Goal: Transaction & Acquisition: Purchase product/service

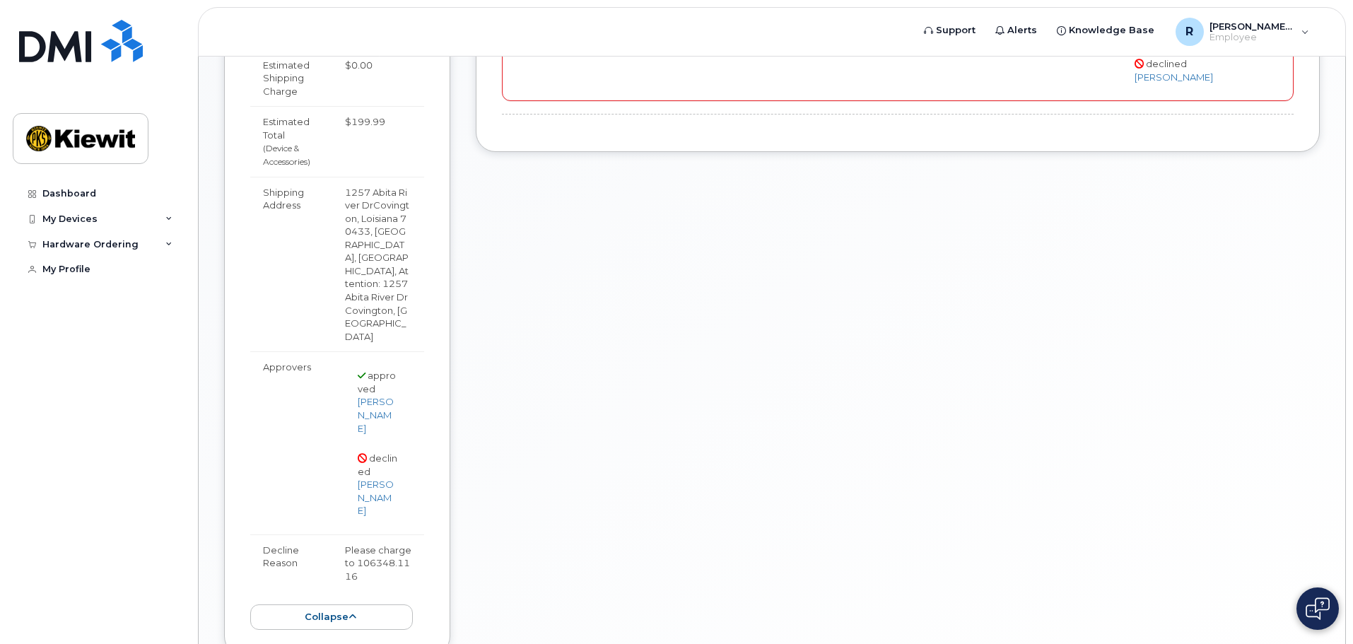
scroll to position [684, 0]
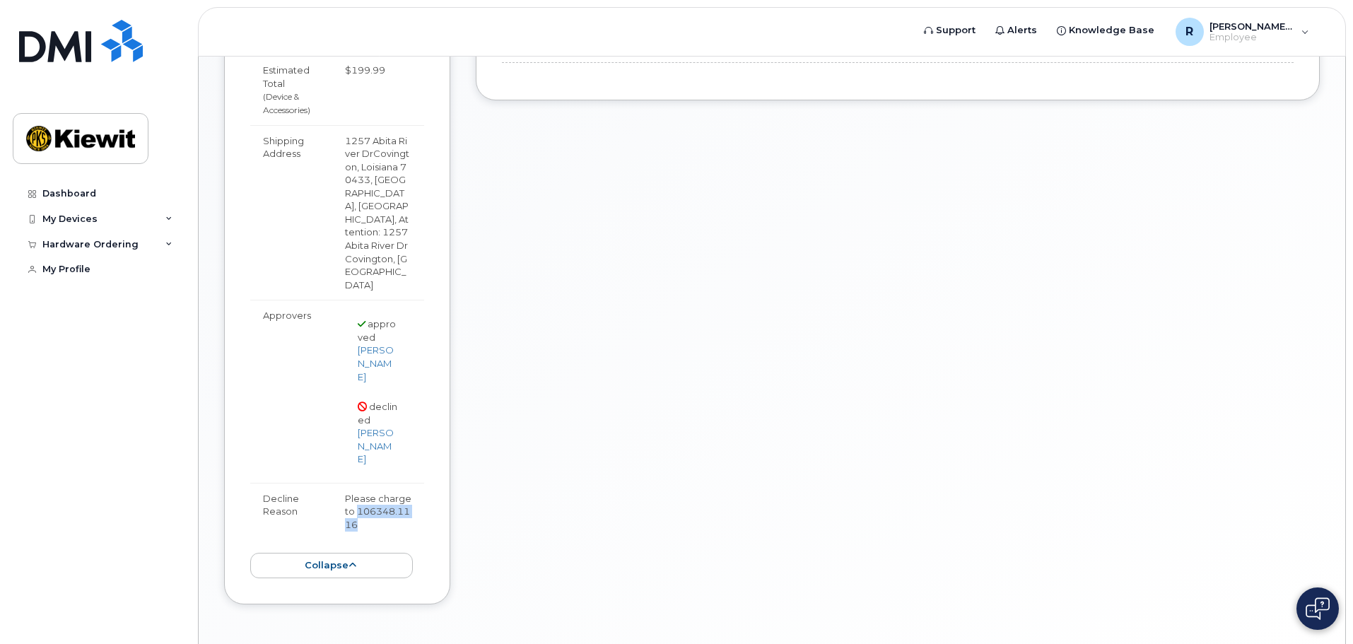
drag, startPoint x: 363, startPoint y: 474, endPoint x: 359, endPoint y: 460, distance: 14.1
click at [359, 483] on td "Please charge to 106348.1116" at bounding box center [378, 511] width 92 height 57
copy td "106348.1116"
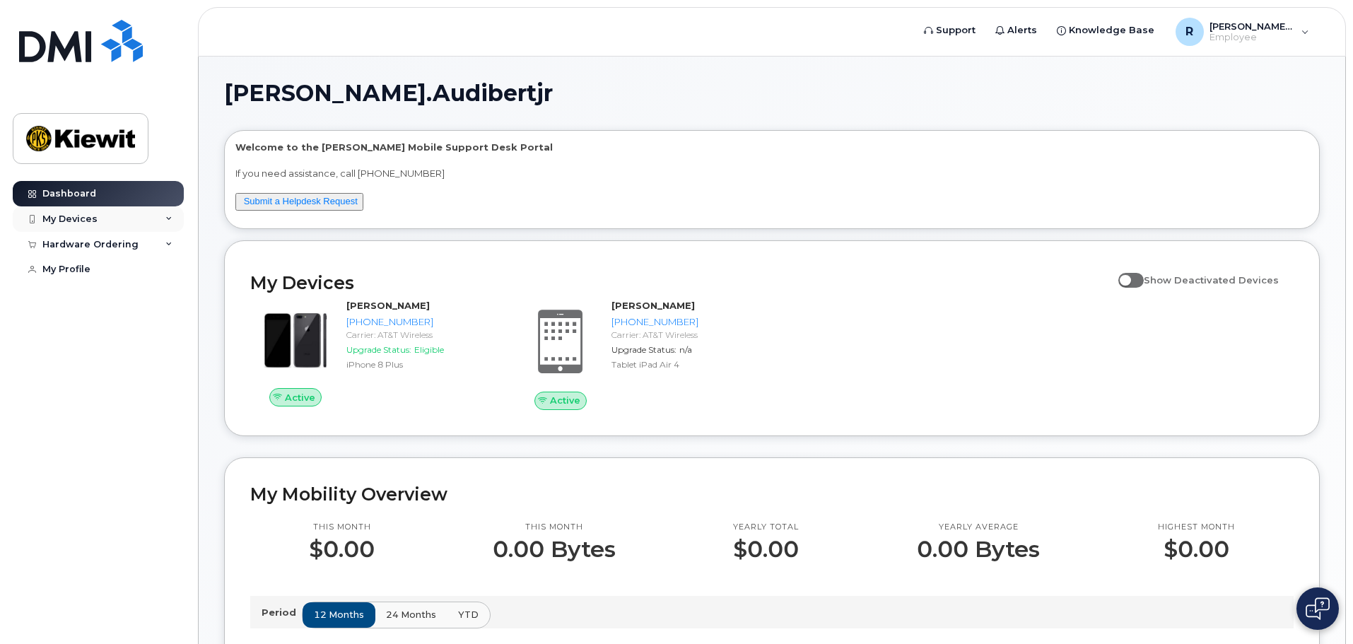
click at [167, 219] on icon at bounding box center [168, 219] width 7 height 7
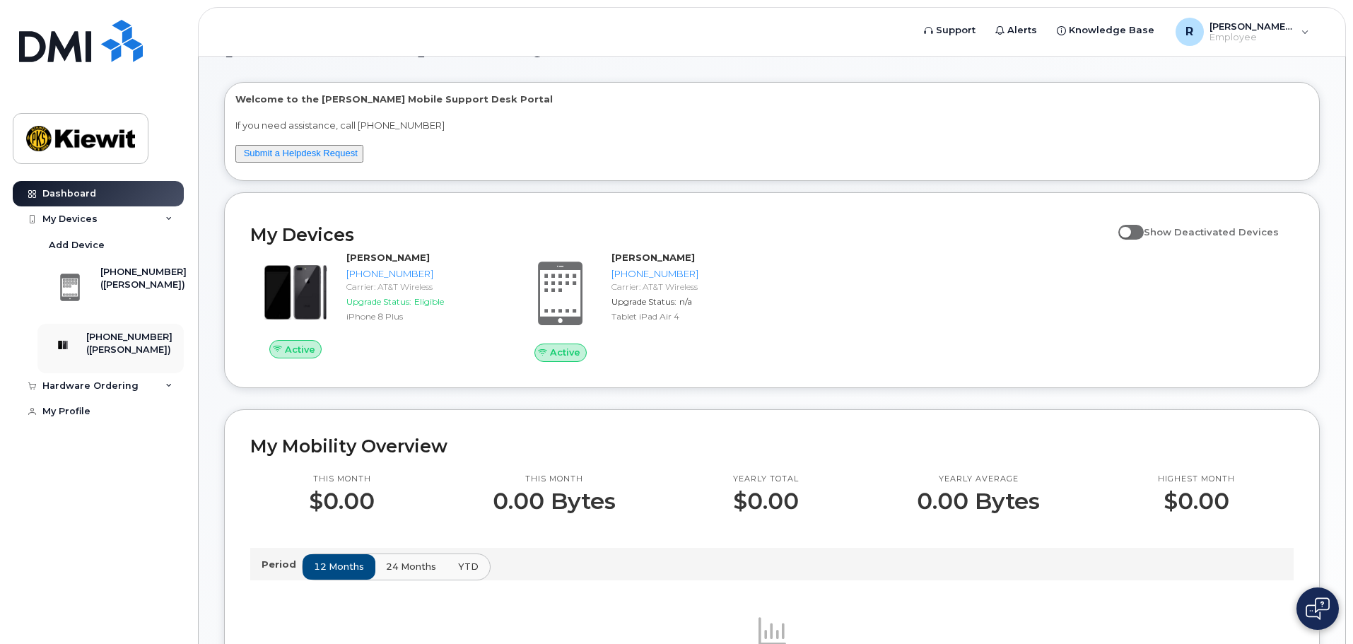
scroll to position [71, 0]
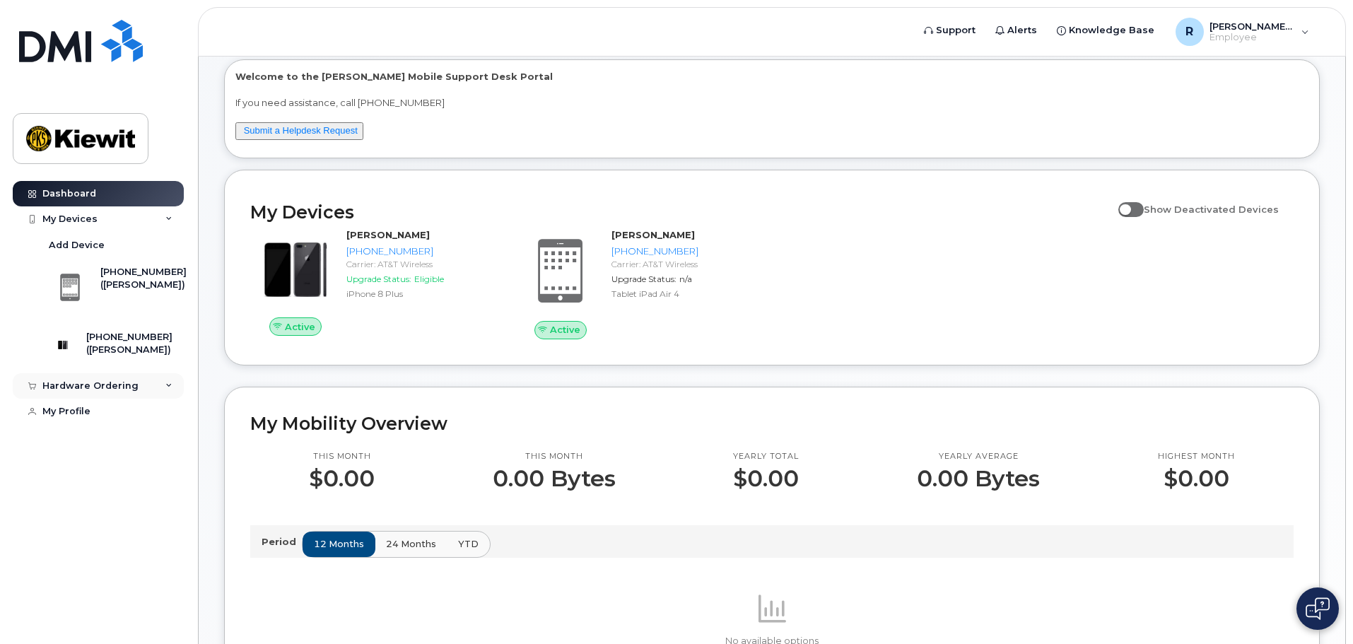
click at [166, 389] on icon at bounding box center [168, 385] width 7 height 7
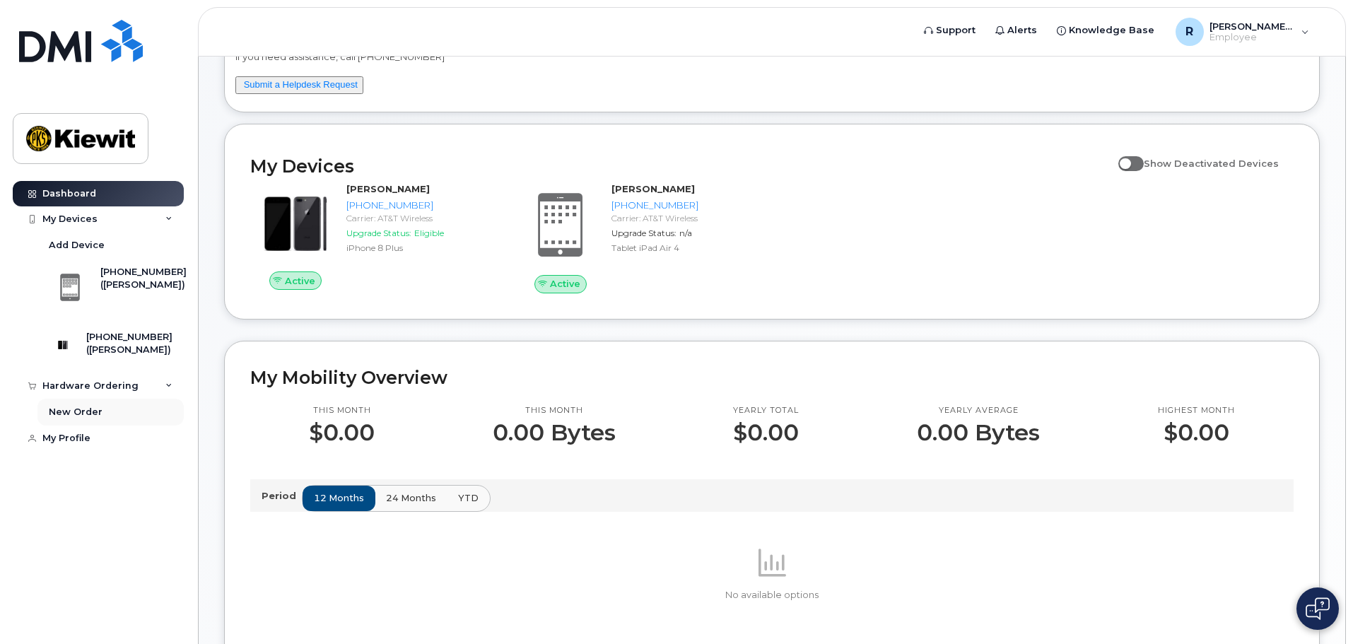
scroll to position [141, 0]
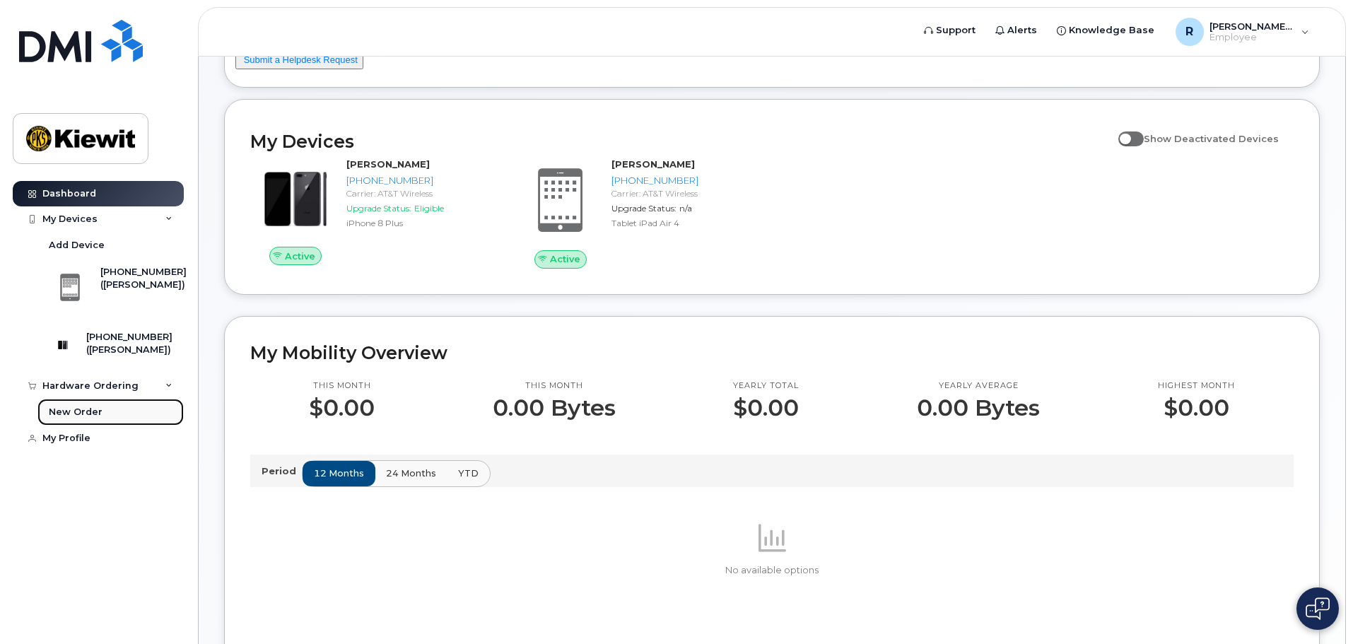
click at [92, 418] on div "New Order" at bounding box center [76, 412] width 54 height 13
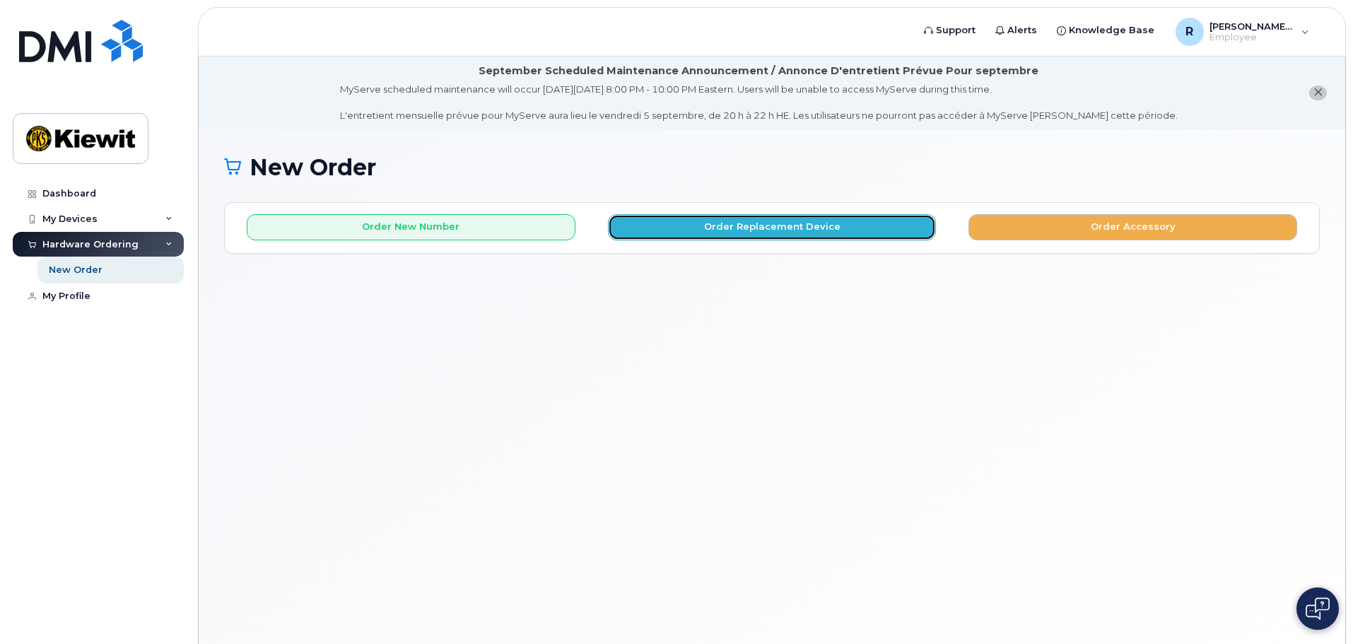
click at [785, 225] on button "Order Replacement Device" at bounding box center [772, 227] width 329 height 26
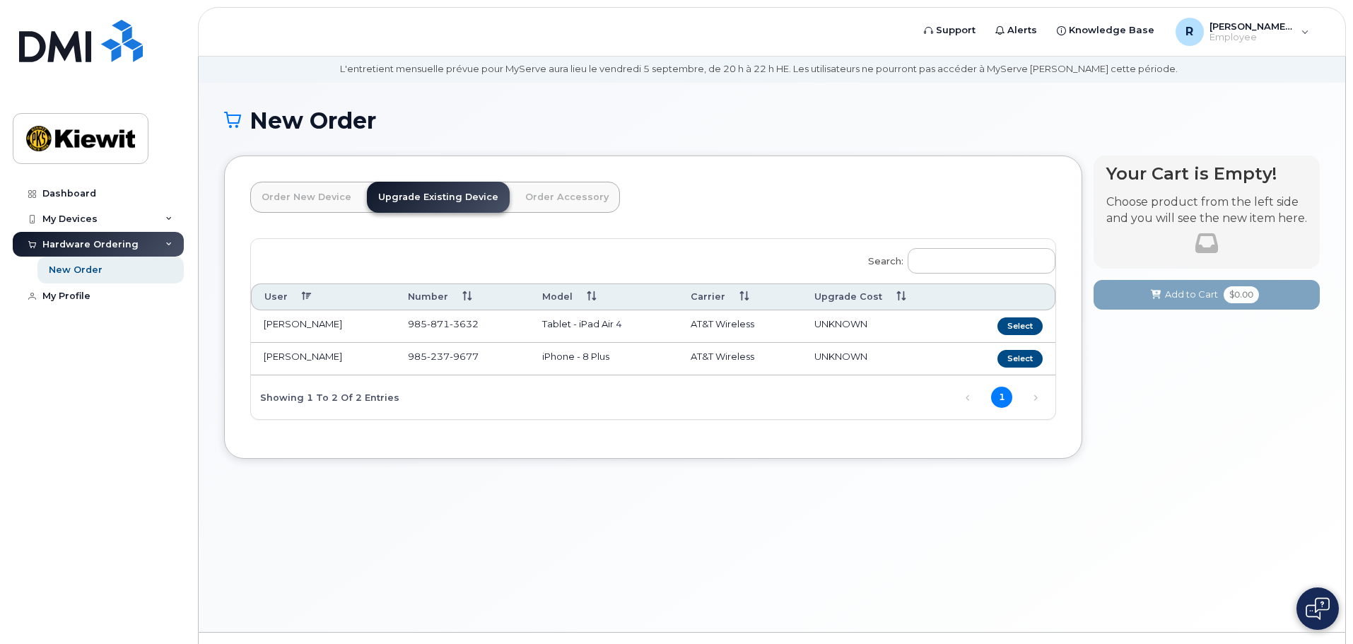
scroll to position [71, 0]
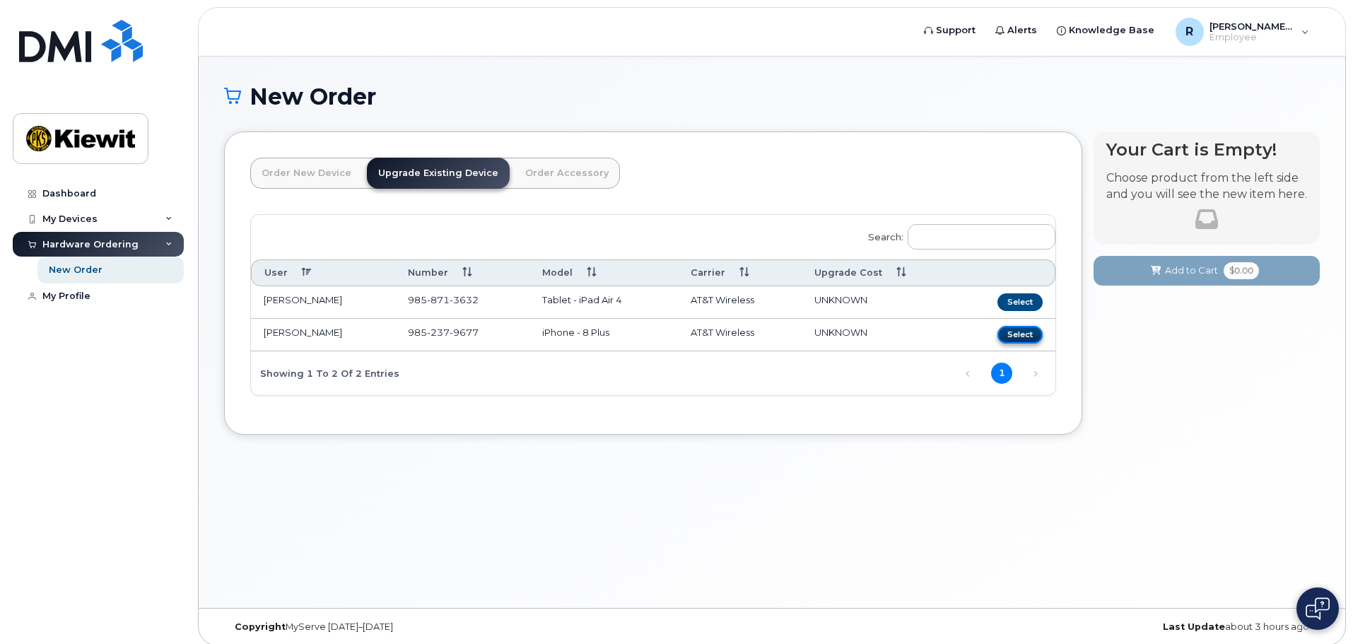
click at [1015, 331] on button "Select" at bounding box center [1019, 335] width 45 height 18
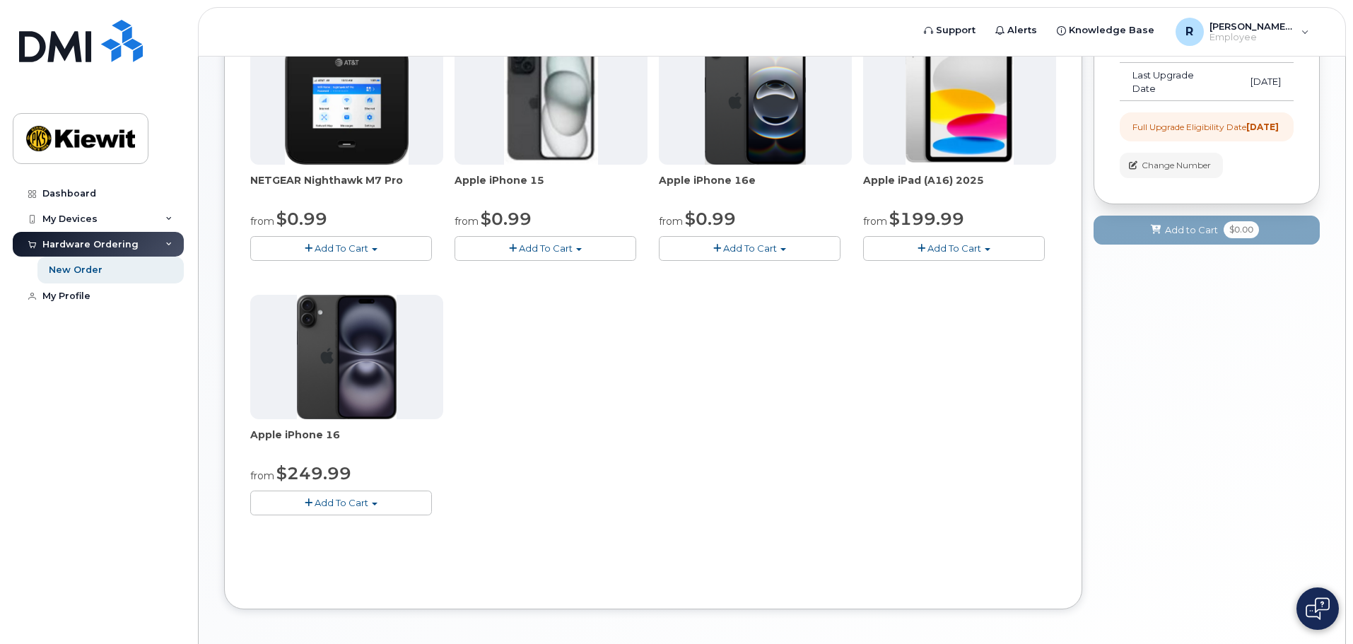
scroll to position [283, 0]
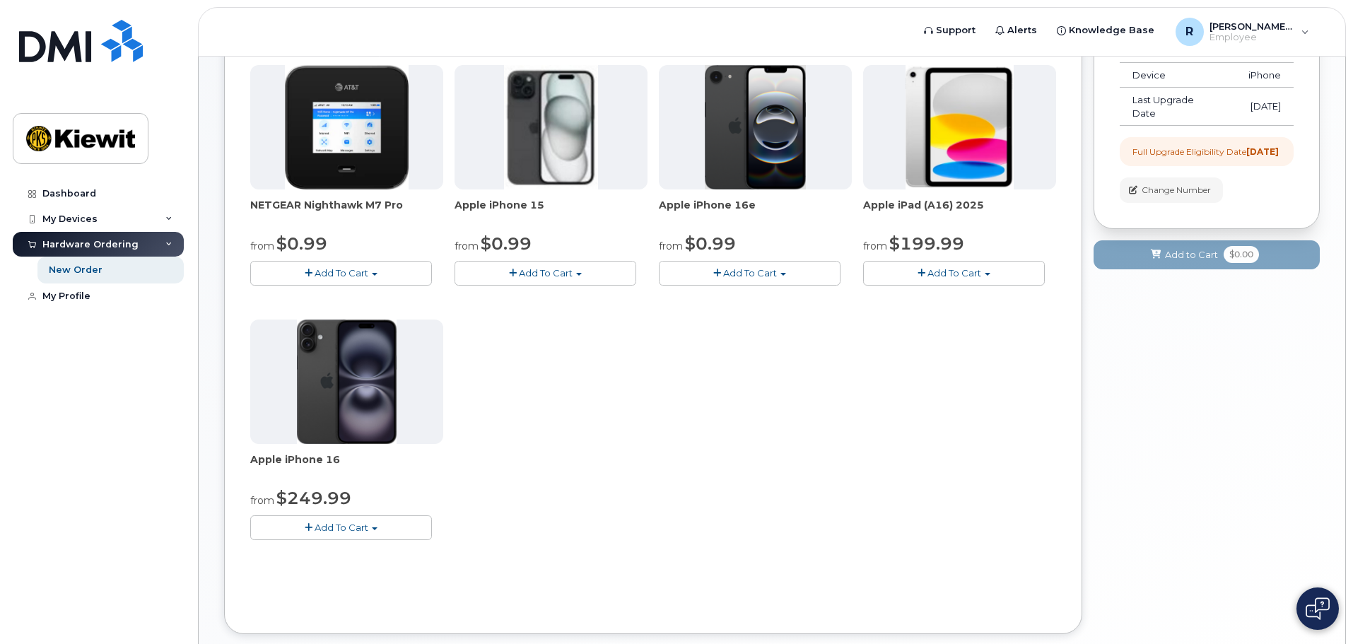
click at [360, 527] on span "Add To Cart" at bounding box center [342, 527] width 54 height 11
click at [363, 551] on link "$249.99 - 2 Year Upgrade (128GB)" at bounding box center [349, 554] width 190 height 18
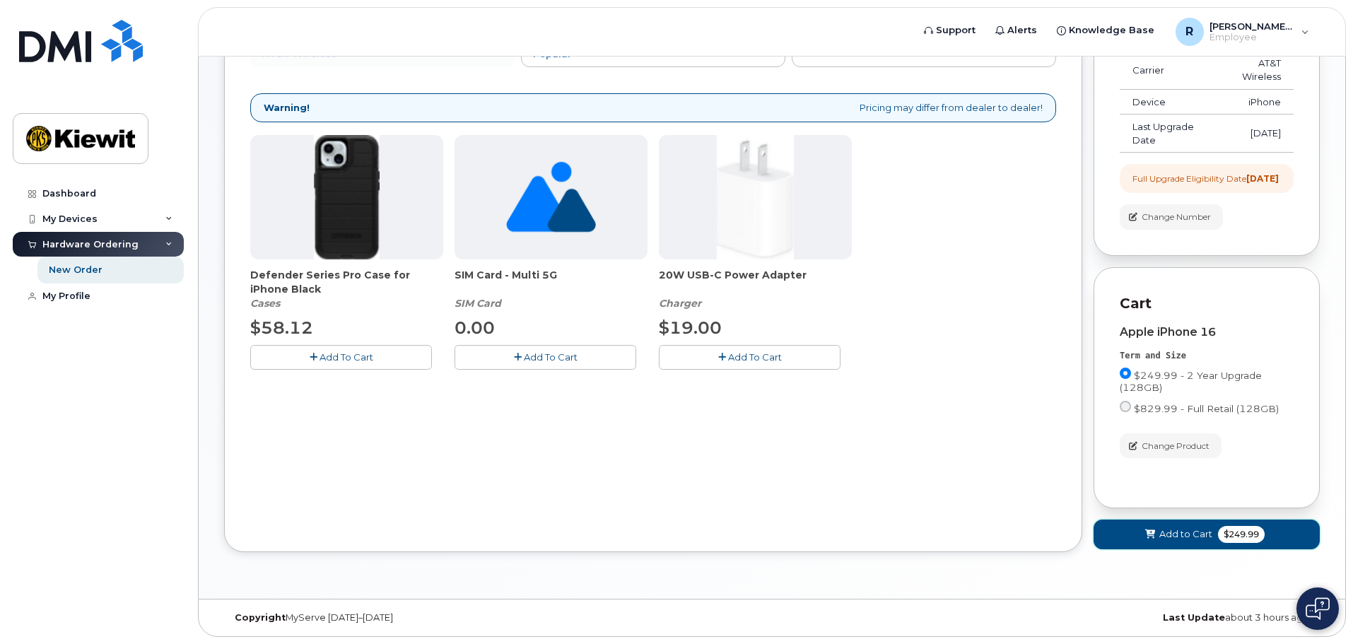
click at [1197, 536] on span "Add to Cart" at bounding box center [1185, 533] width 53 height 13
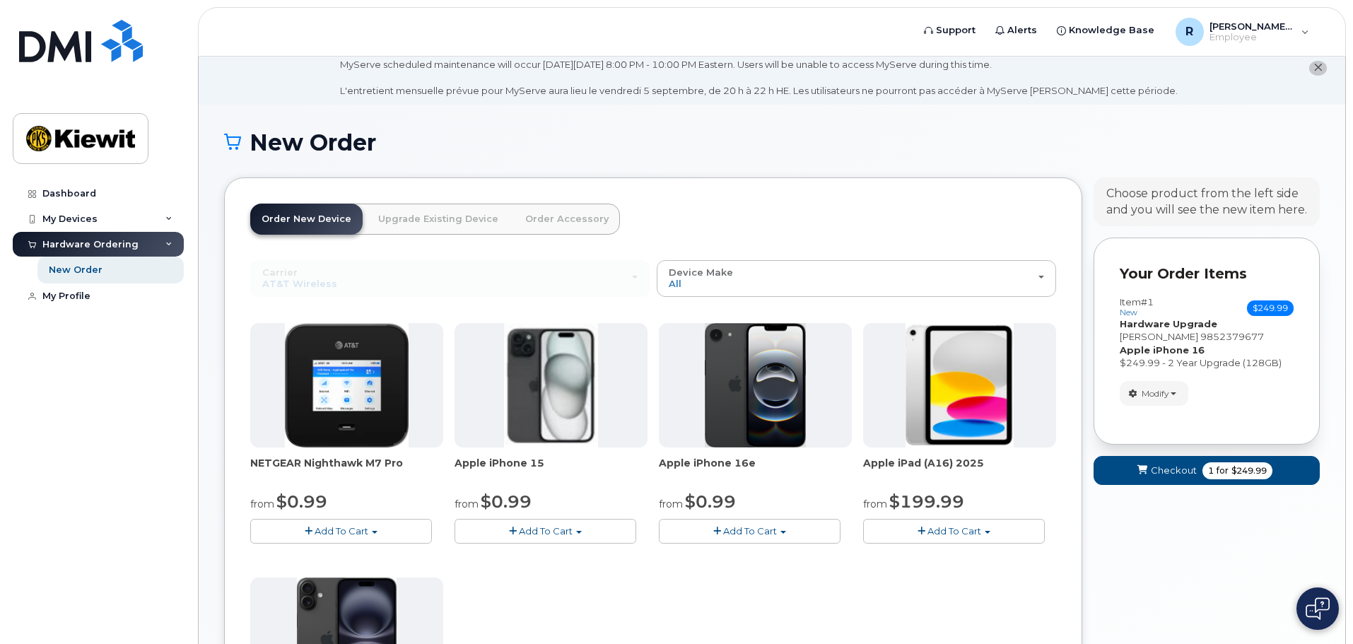
scroll to position [0, 0]
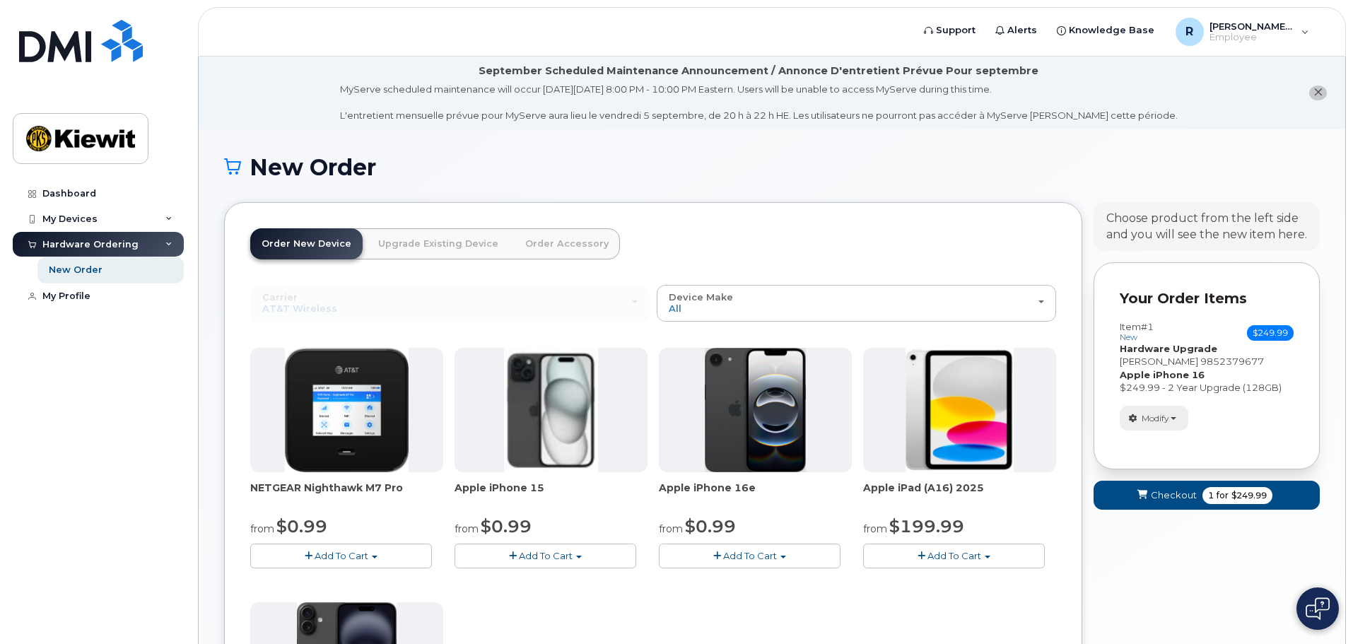
click at [1178, 421] on button "Modify" at bounding box center [1154, 418] width 69 height 25
click at [1247, 493] on span "$249.99" at bounding box center [1248, 495] width 35 height 13
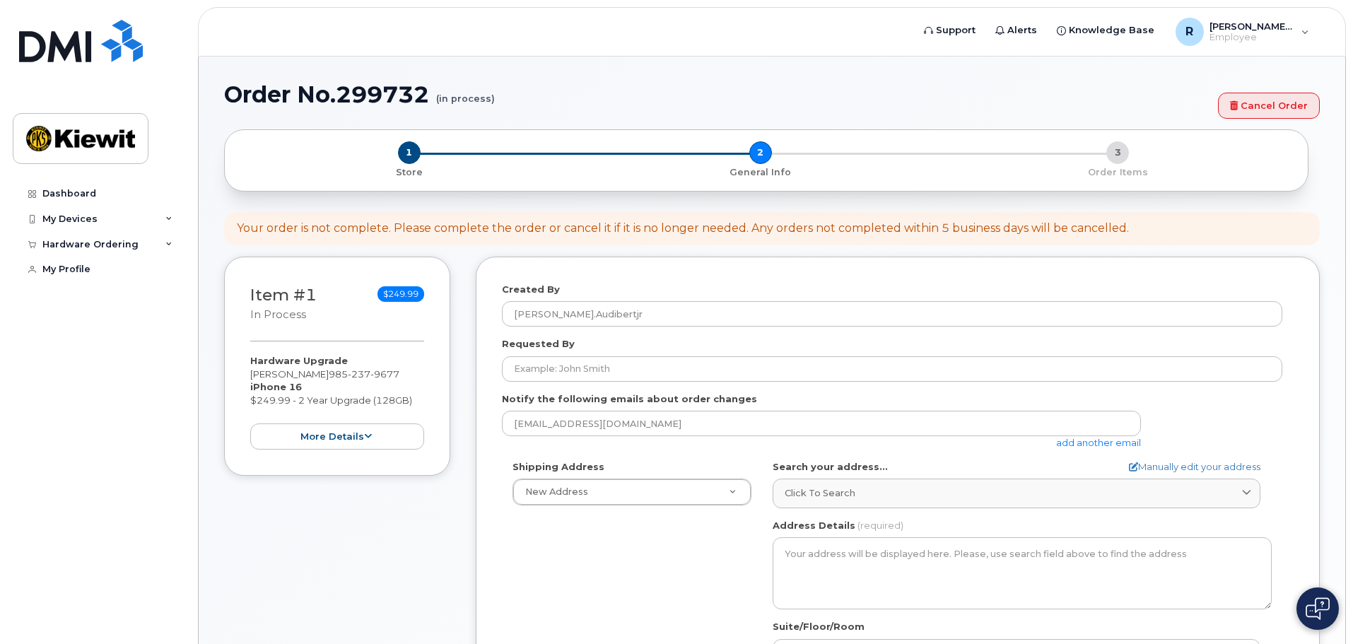
select select
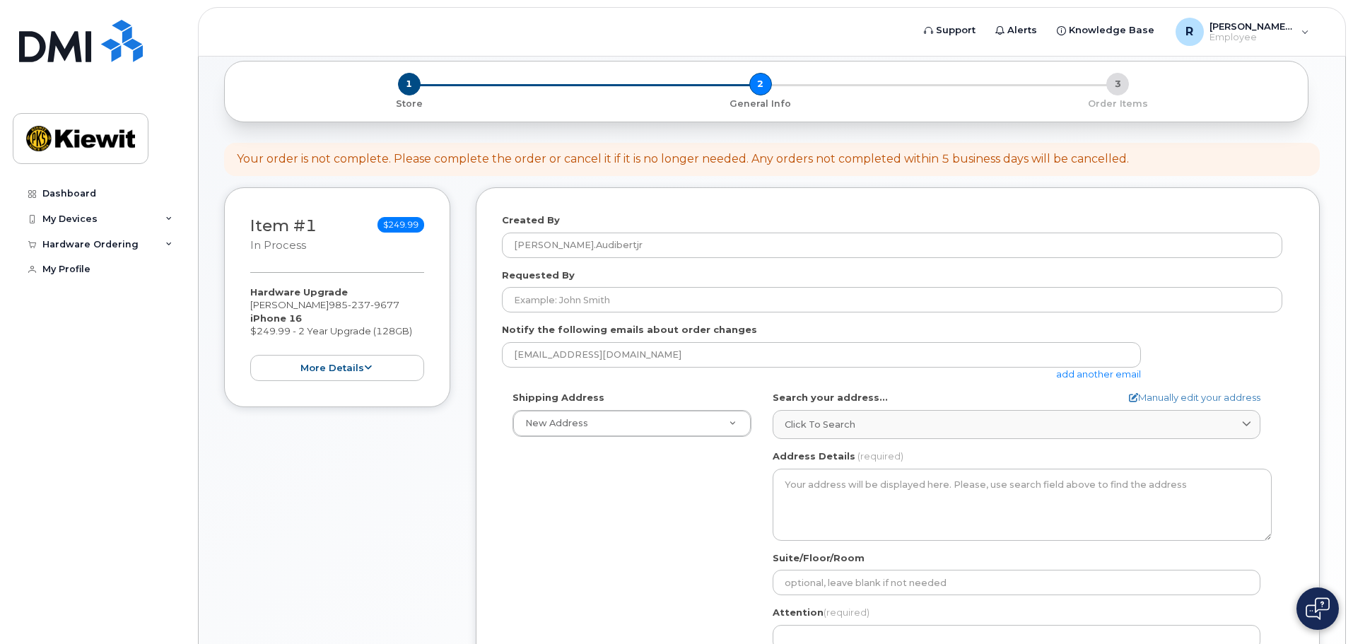
scroll to position [212, 0]
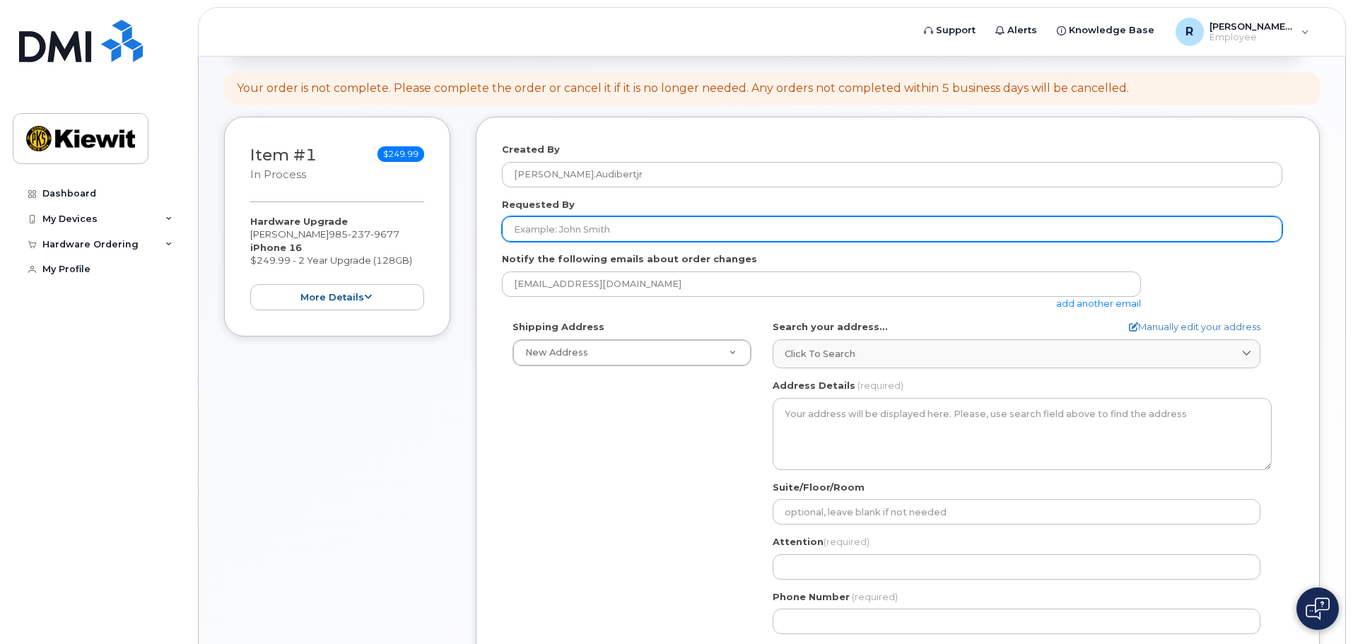
click at [519, 228] on input "Requested By" at bounding box center [892, 228] width 780 height 25
type input "[PERSON_NAME]"
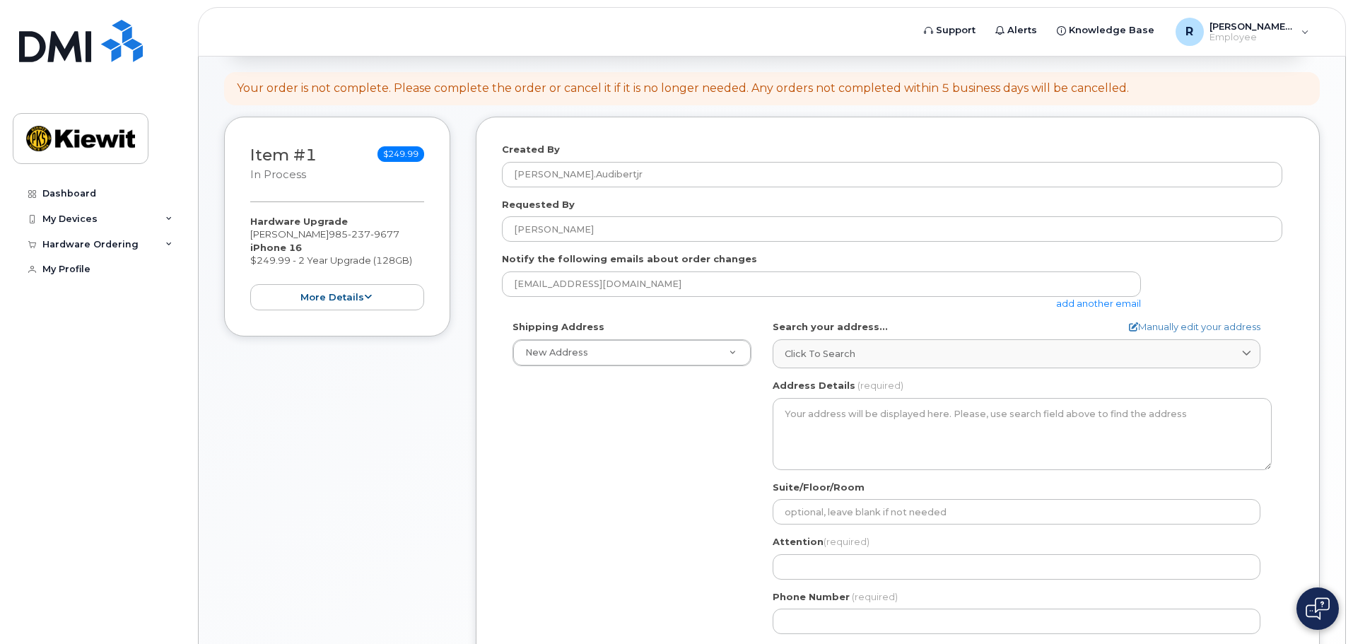
type input "1257 ABITA RIVER DR"
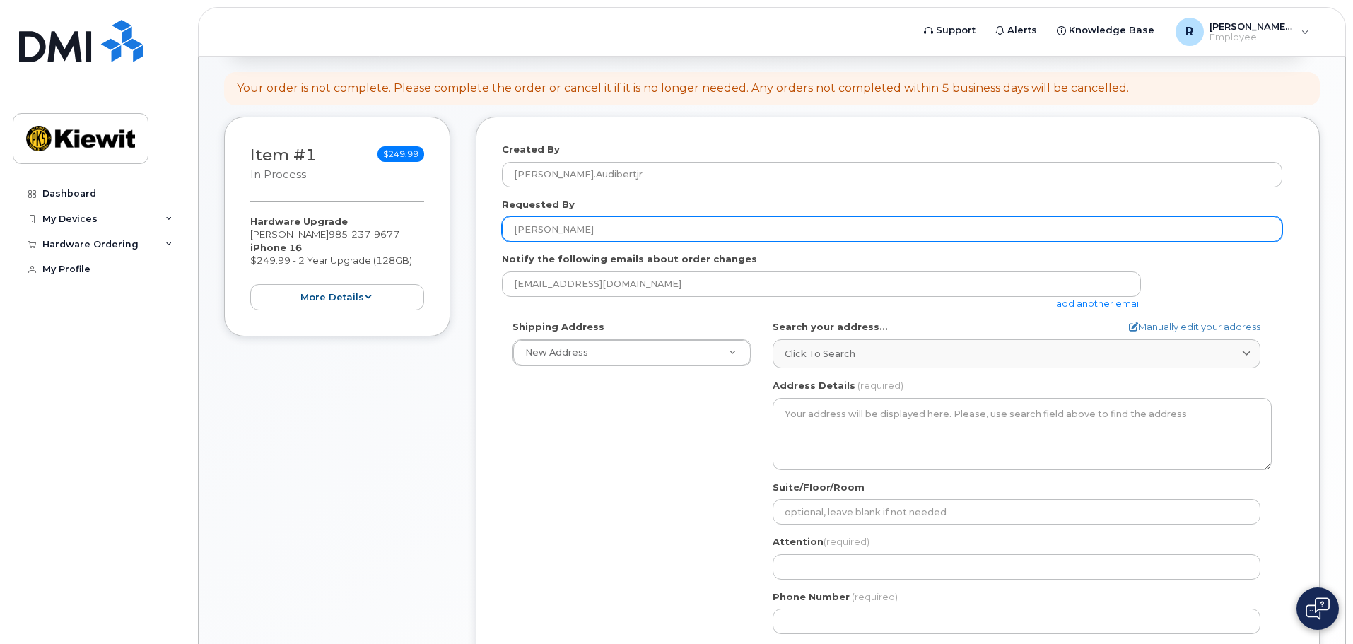
select select
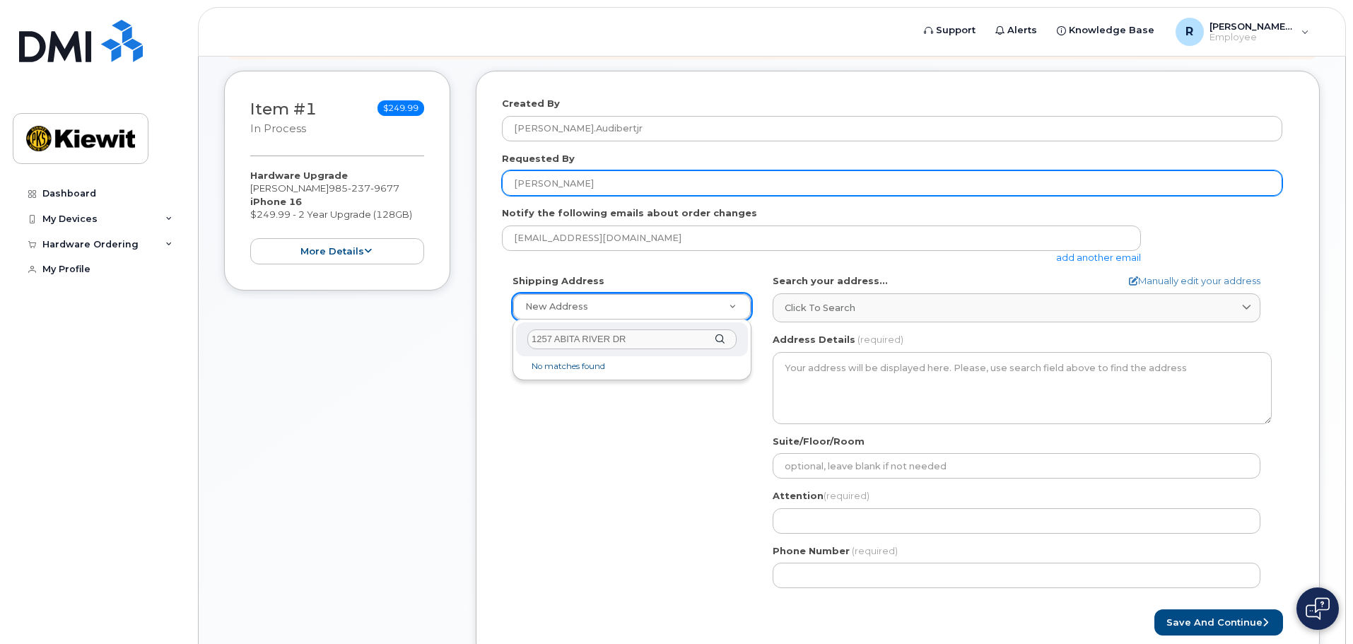
scroll to position [283, 0]
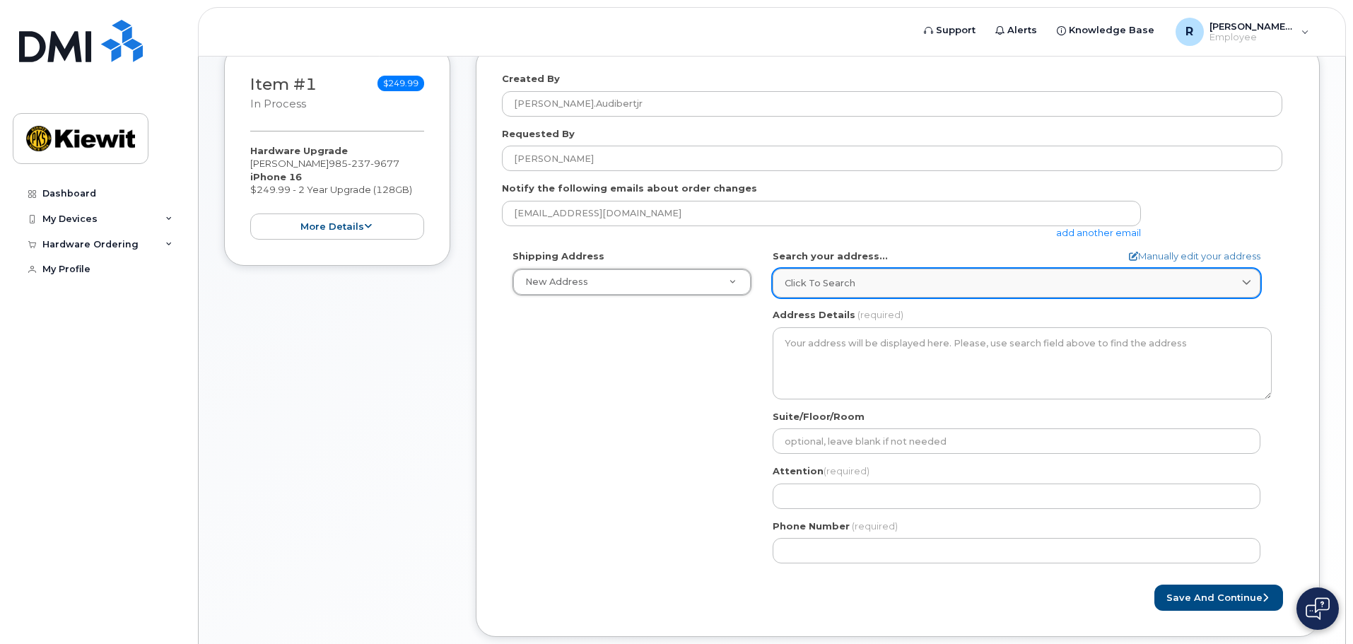
click at [1246, 285] on icon at bounding box center [1246, 282] width 9 height 9
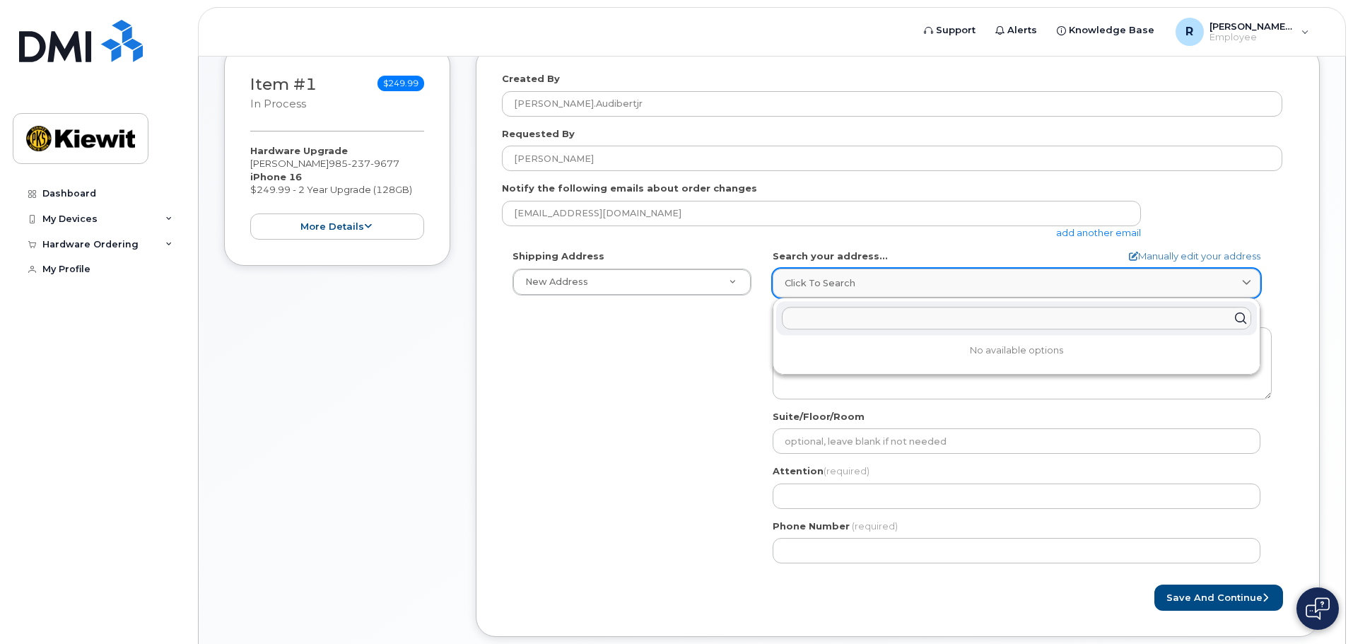
click at [1247, 283] on icon at bounding box center [1246, 282] width 9 height 9
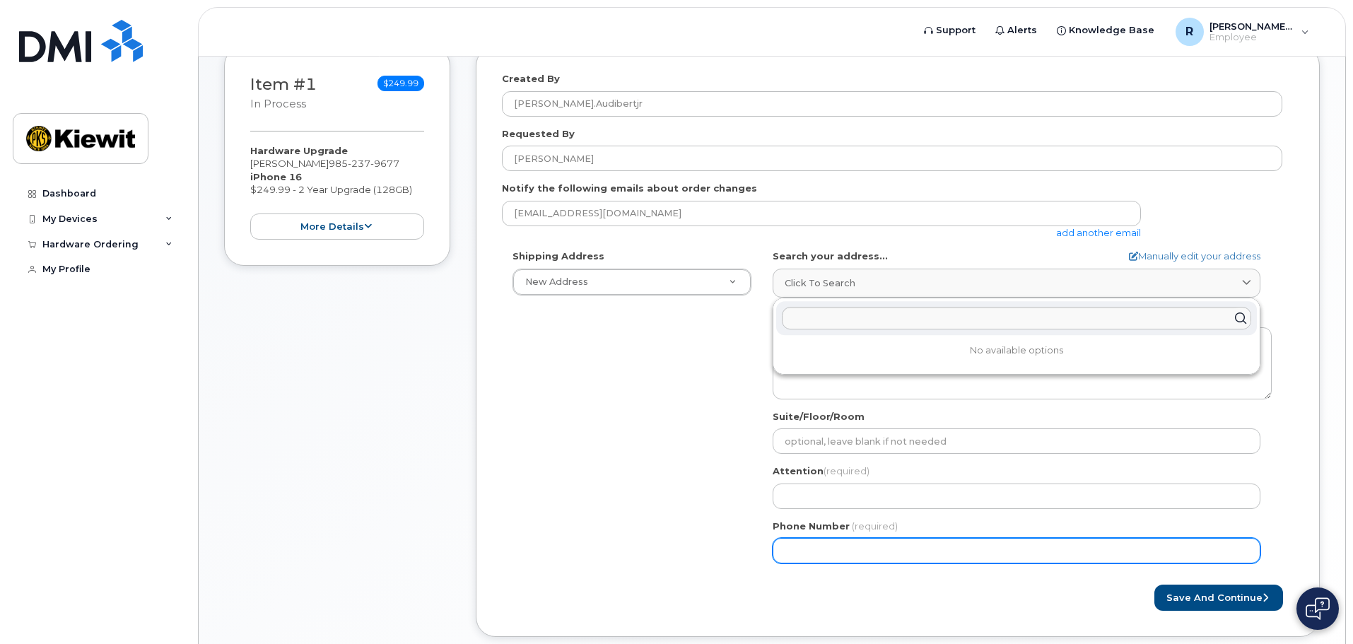
drag, startPoint x: 580, startPoint y: 465, endPoint x: 592, endPoint y: 463, distance: 12.2
click at [582, 466] on div "Shipping Address New Address New Address LA Search your address... Manually edi…" at bounding box center [892, 411] width 780 height 324
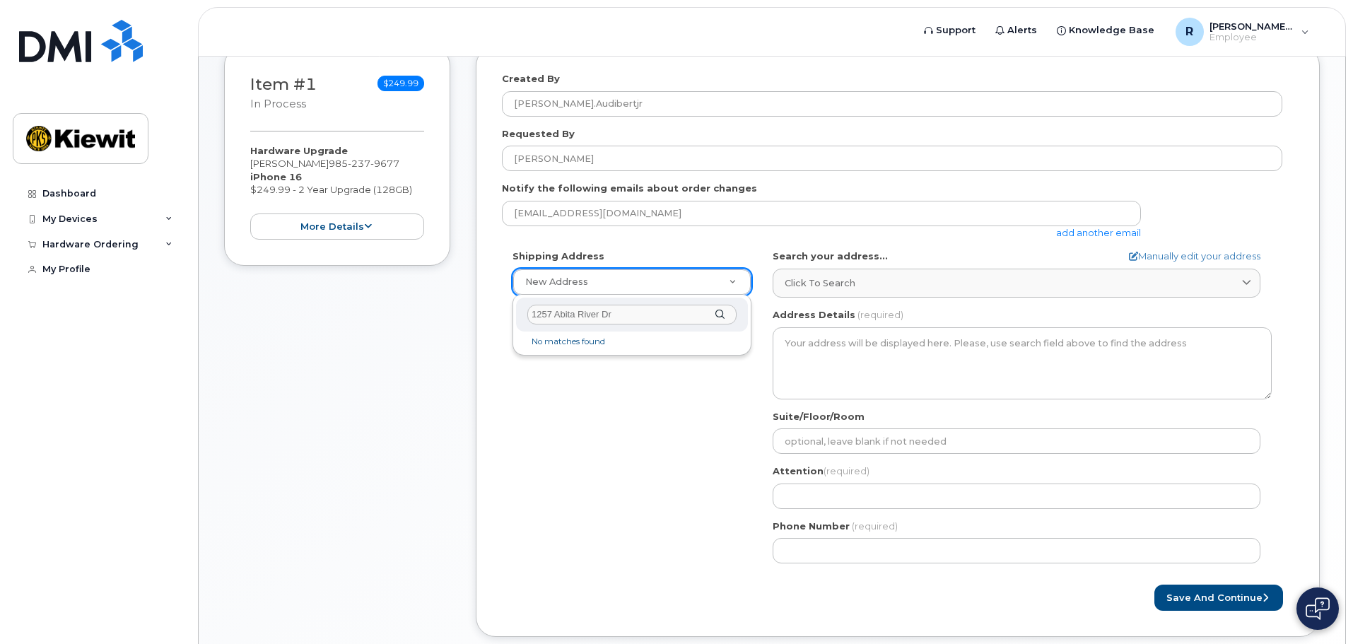
type input "1257 Abita River Dr"
click at [720, 315] on div "1257 Abita River Dr" at bounding box center [632, 315] width 232 height 35
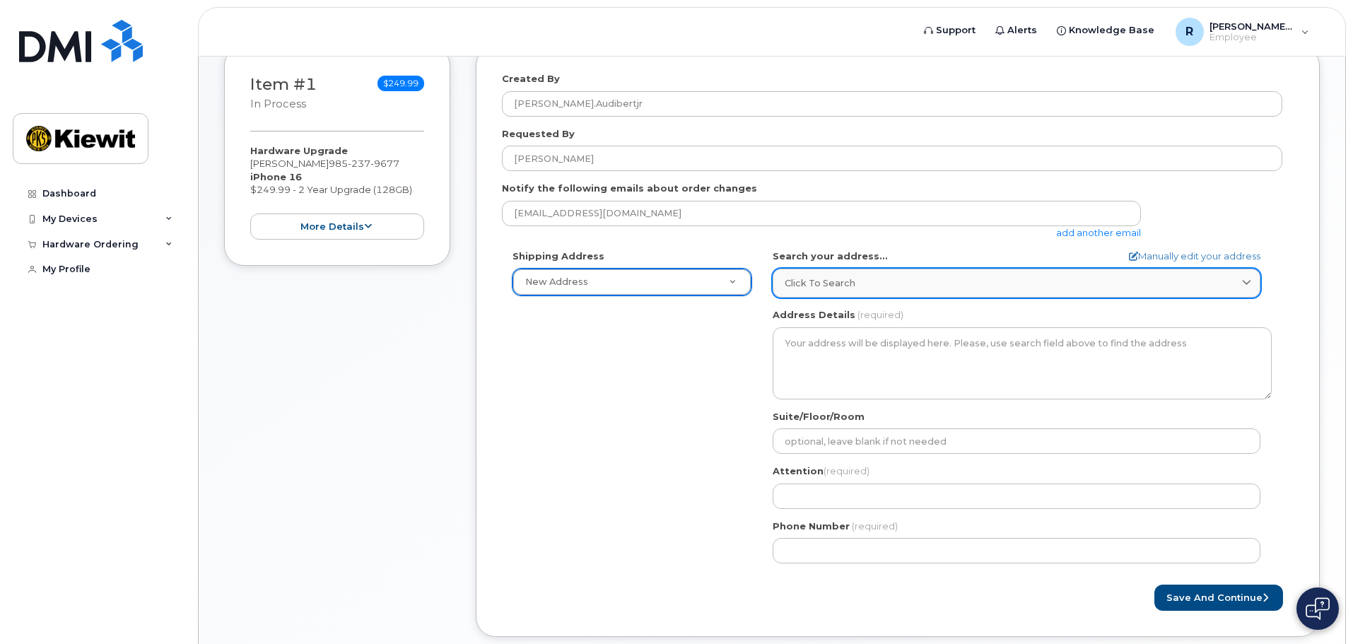
click at [811, 284] on span "Click to search" at bounding box center [820, 282] width 71 height 13
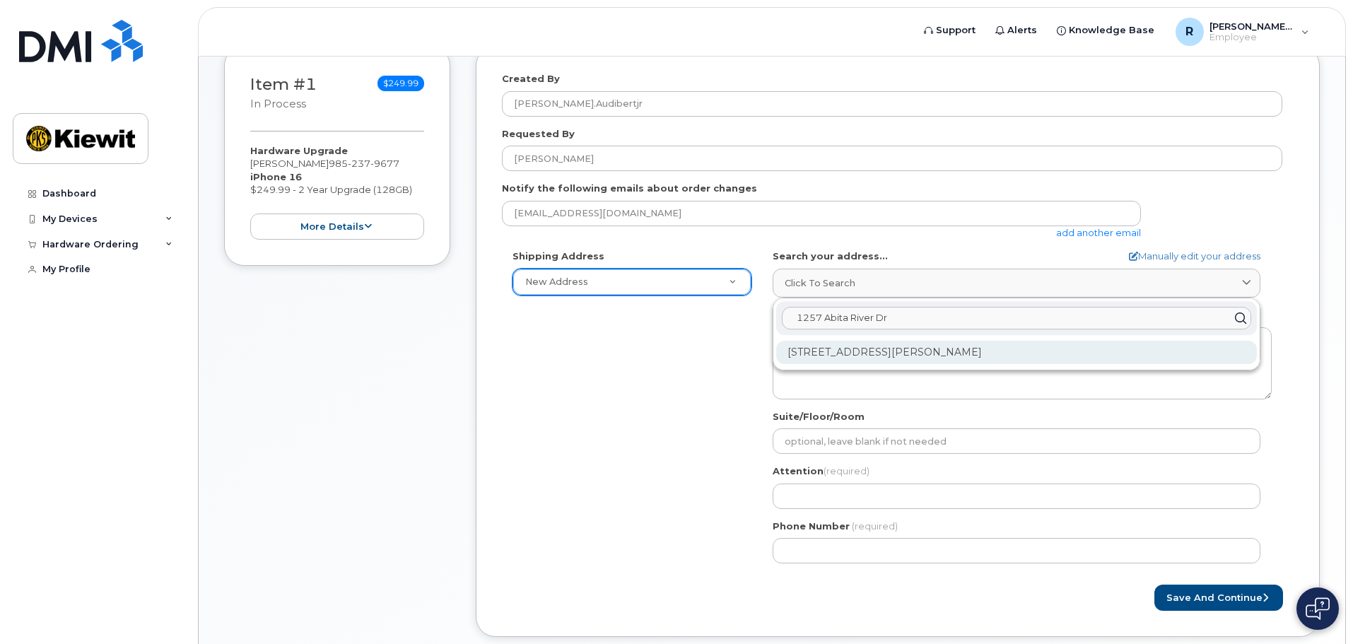
type input "1257 Abita River Dr"
click at [842, 353] on div "1257 Abita River Dr Covington LA 70433-5985" at bounding box center [1016, 352] width 481 height 23
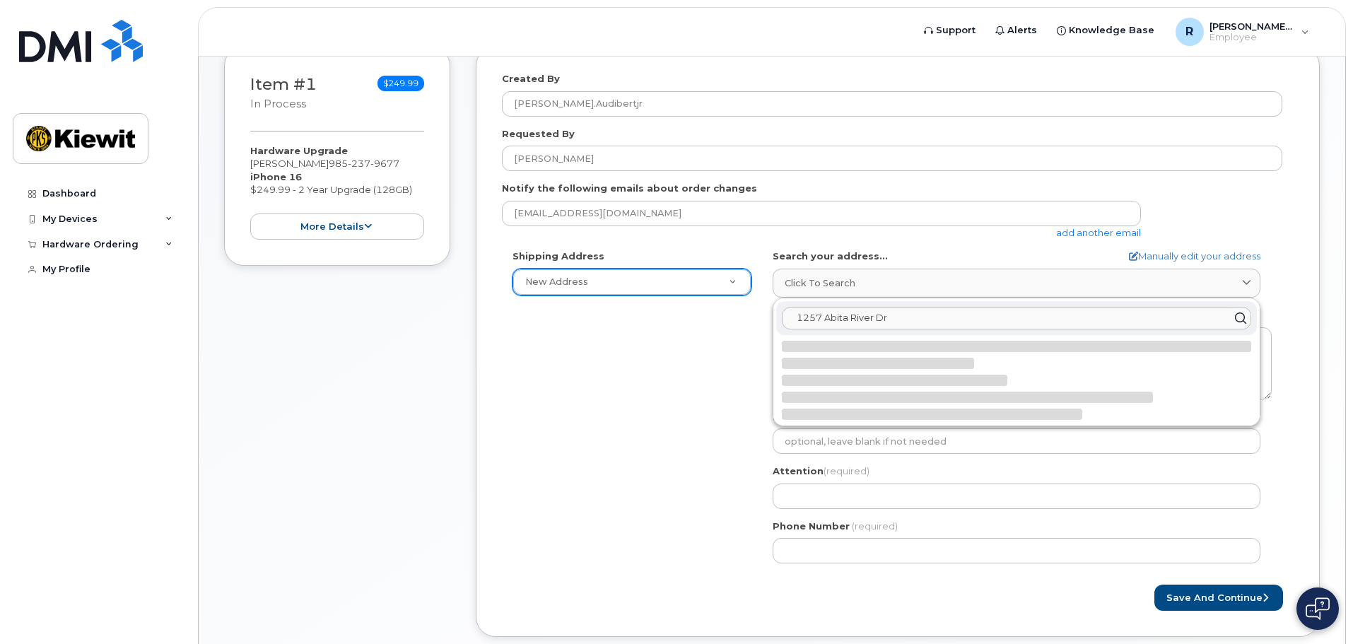
select select
type textarea "1257 Abita River Dr COVINGTON LA 70433-5985 UNITED STATES"
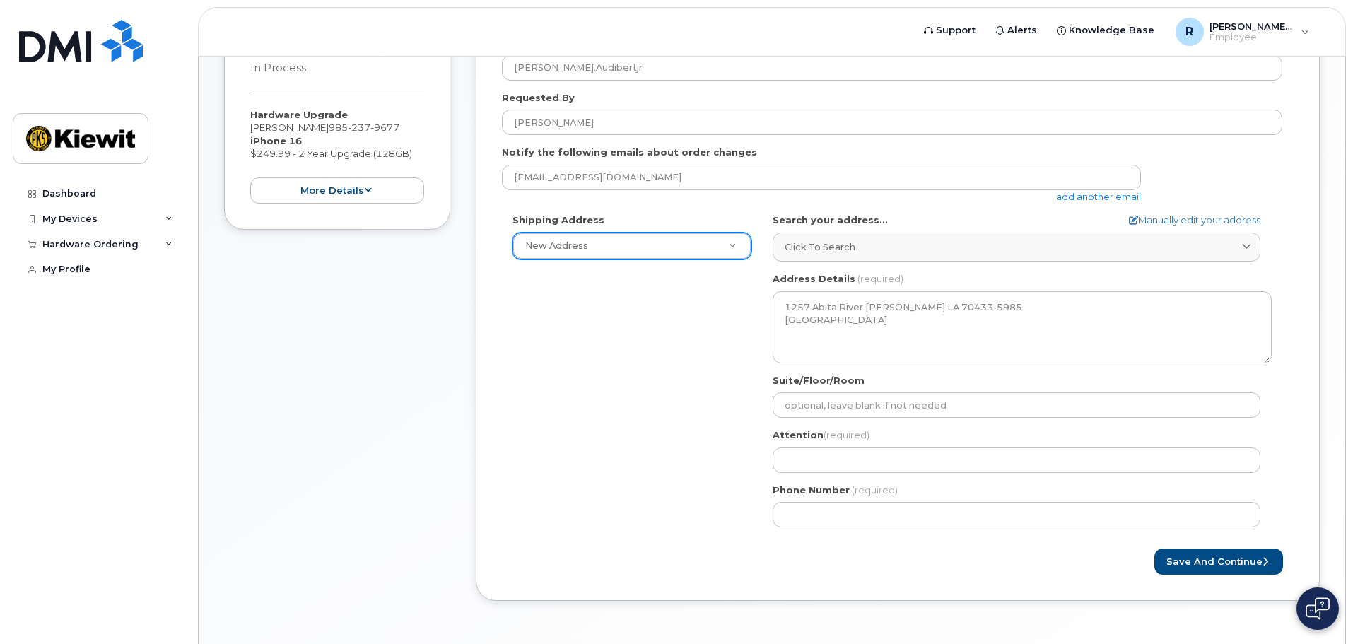
scroll to position [353, 0]
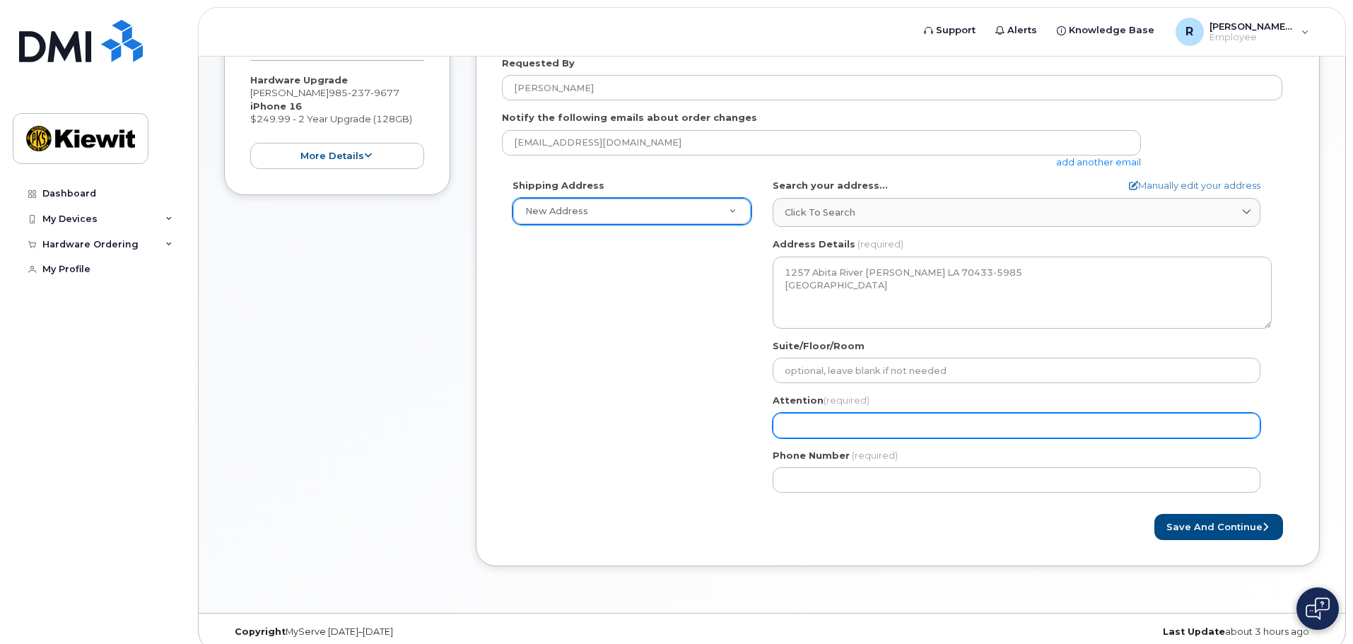
click at [816, 425] on input "Attention (required)" at bounding box center [1017, 425] width 488 height 25
type input "[PERSON_NAME]"
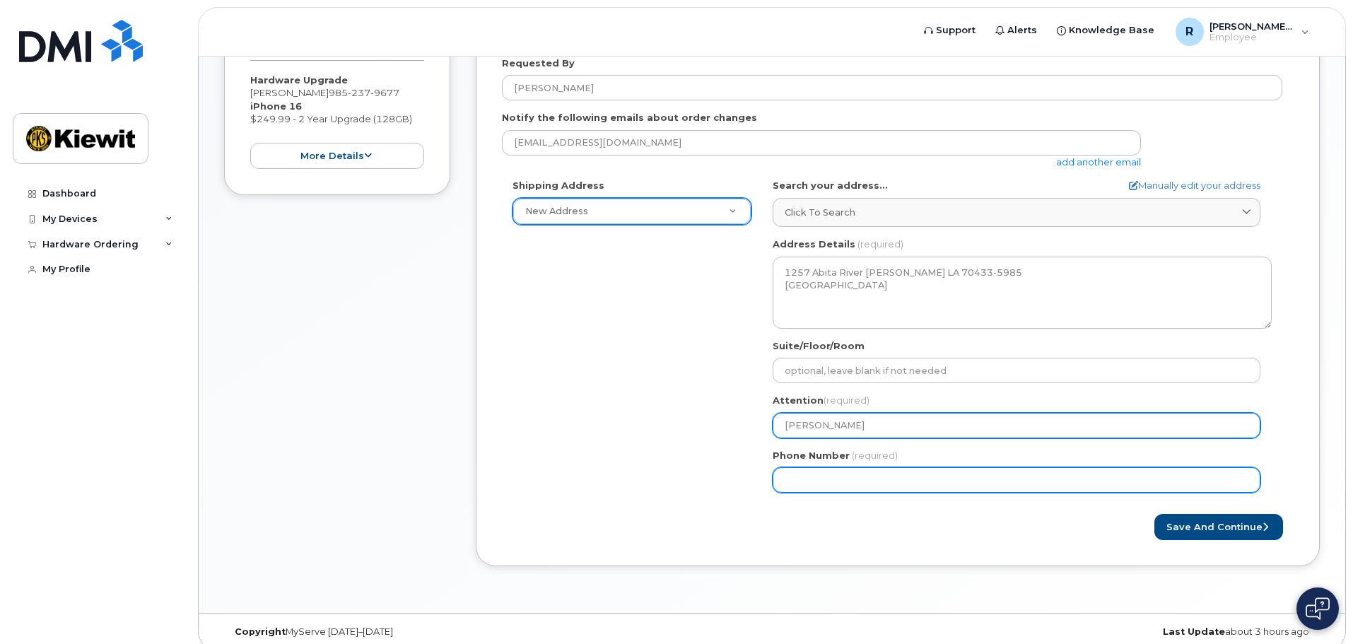
type input "9852379677"
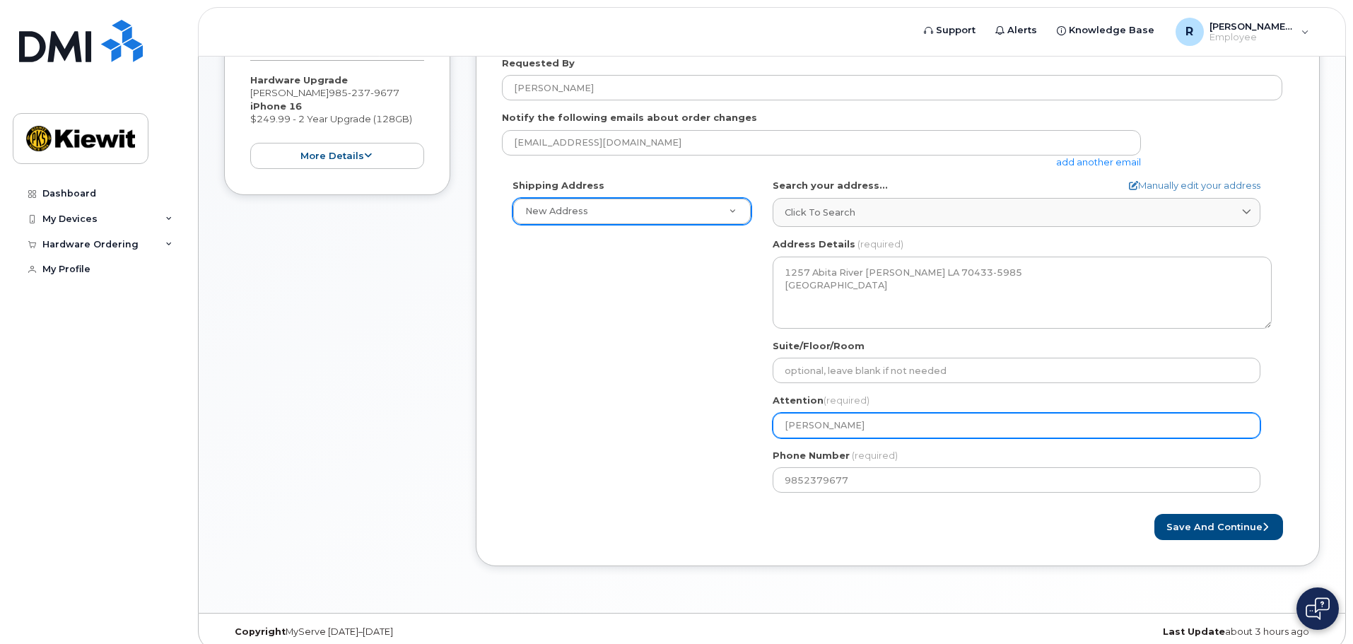
select select
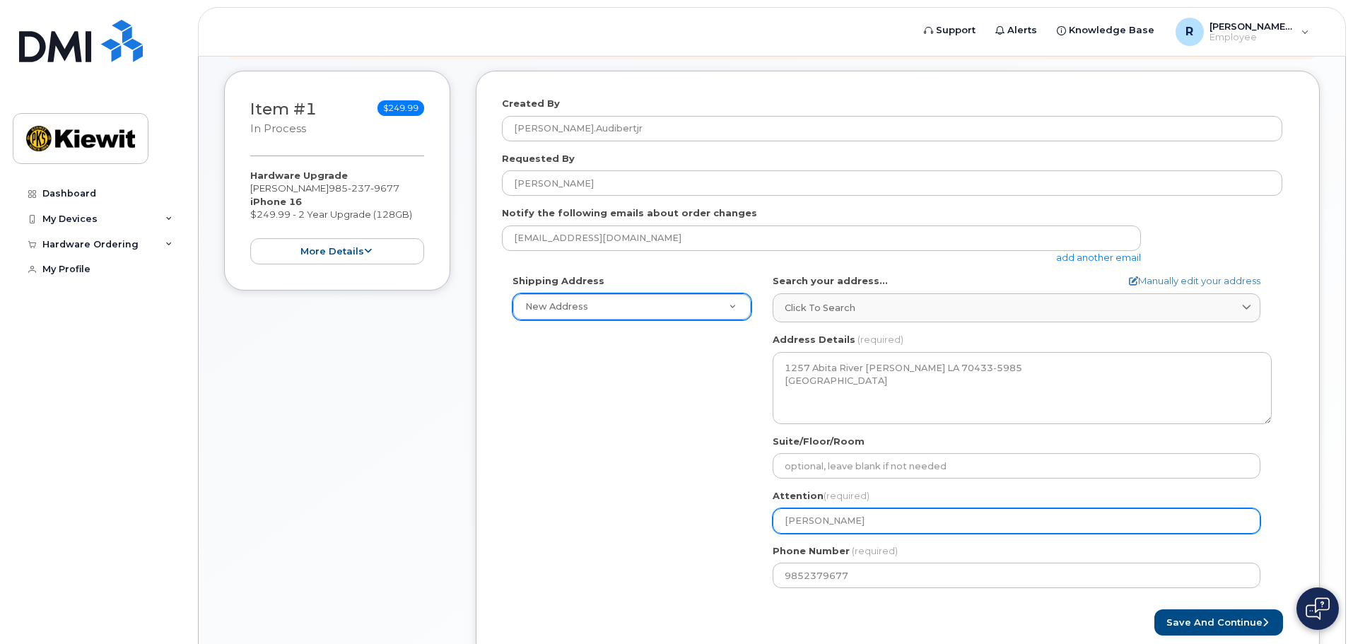
scroll to position [283, 0]
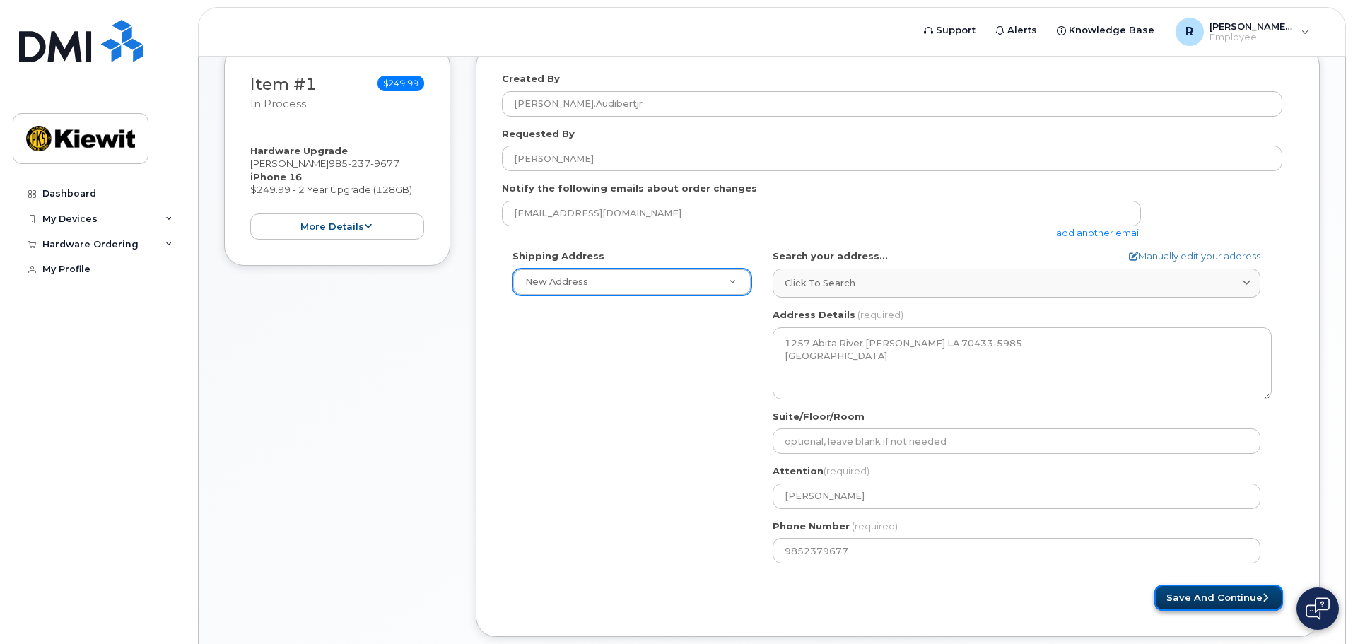
click at [1223, 597] on button "Save and Continue" at bounding box center [1218, 598] width 129 height 26
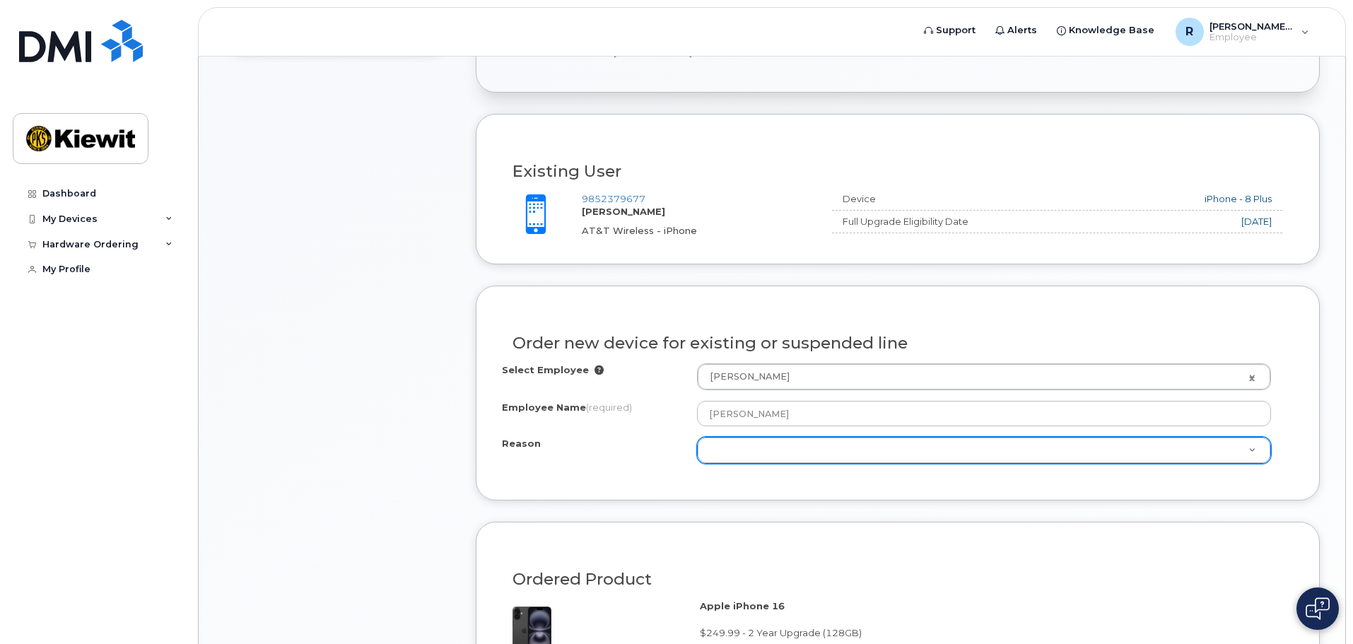
scroll to position [565, 0]
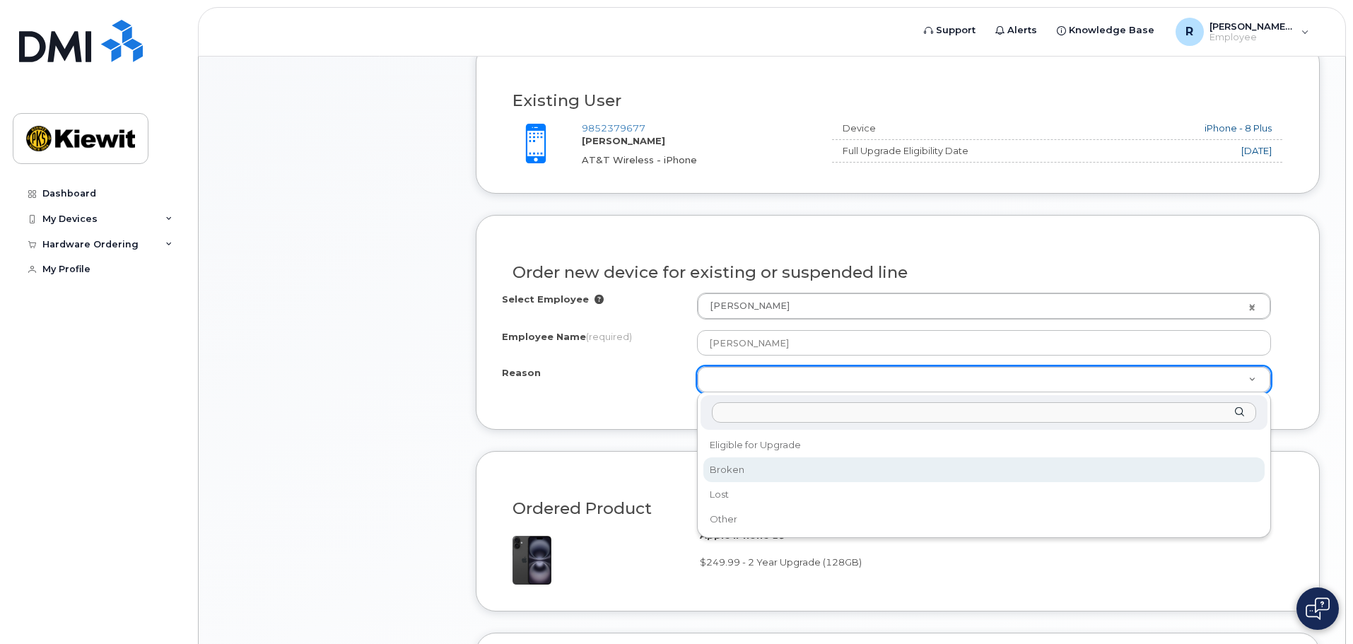
select select "broken"
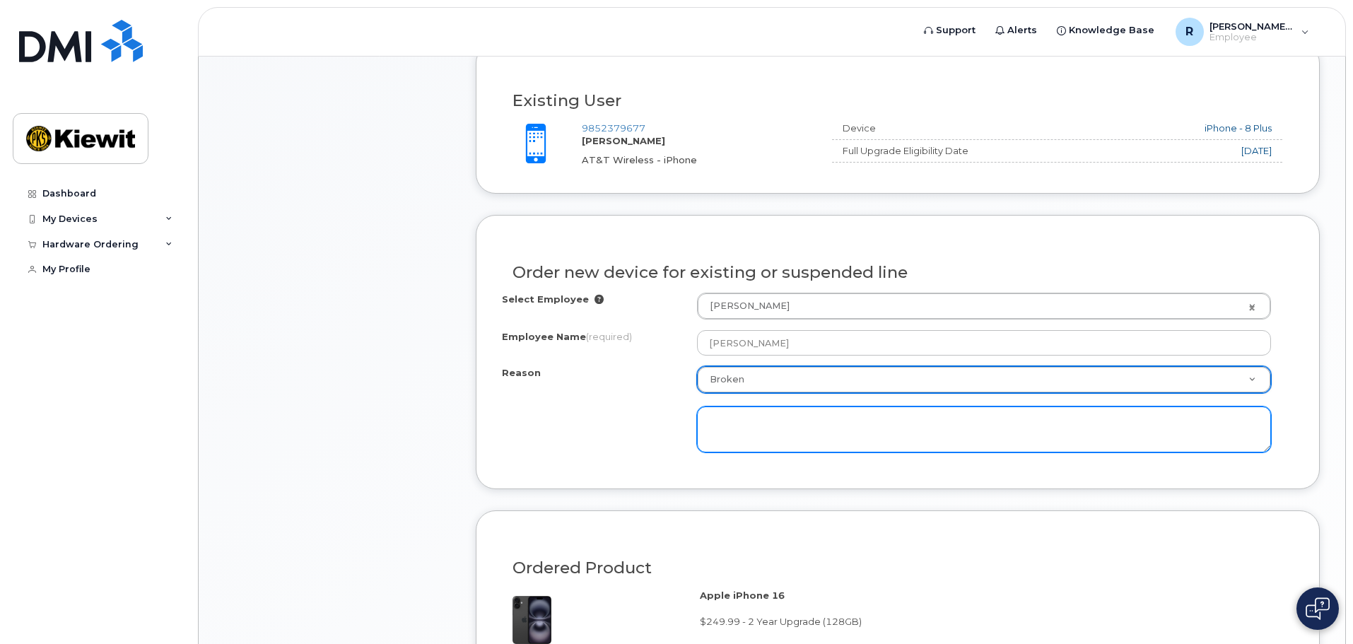
click at [719, 425] on textarea at bounding box center [984, 429] width 574 height 47
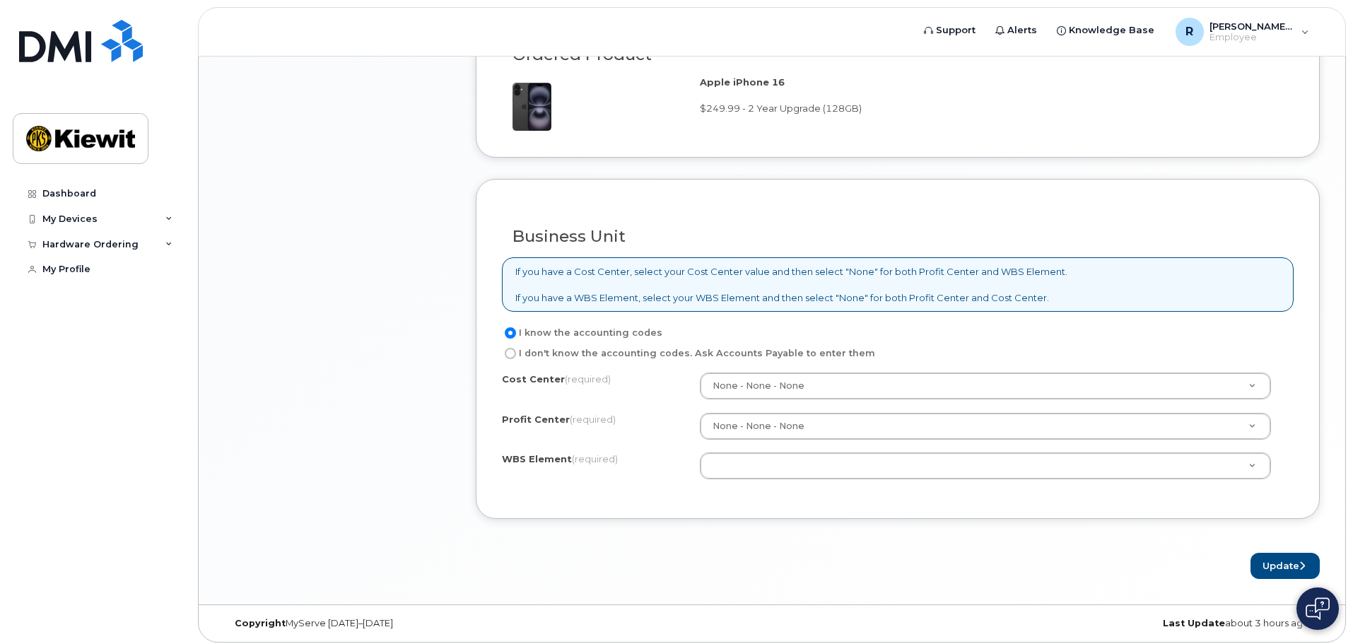
scroll to position [1084, 0]
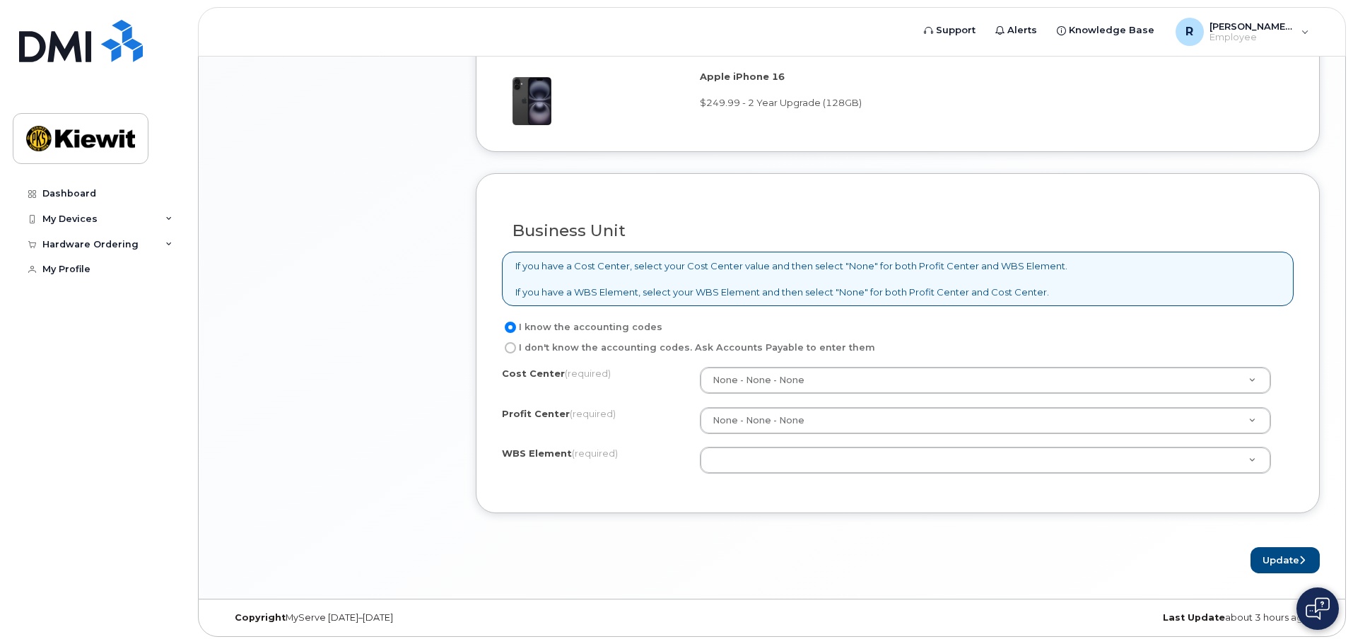
type textarea "The phone is having speaker issues, sometimes the sound works other times it do…"
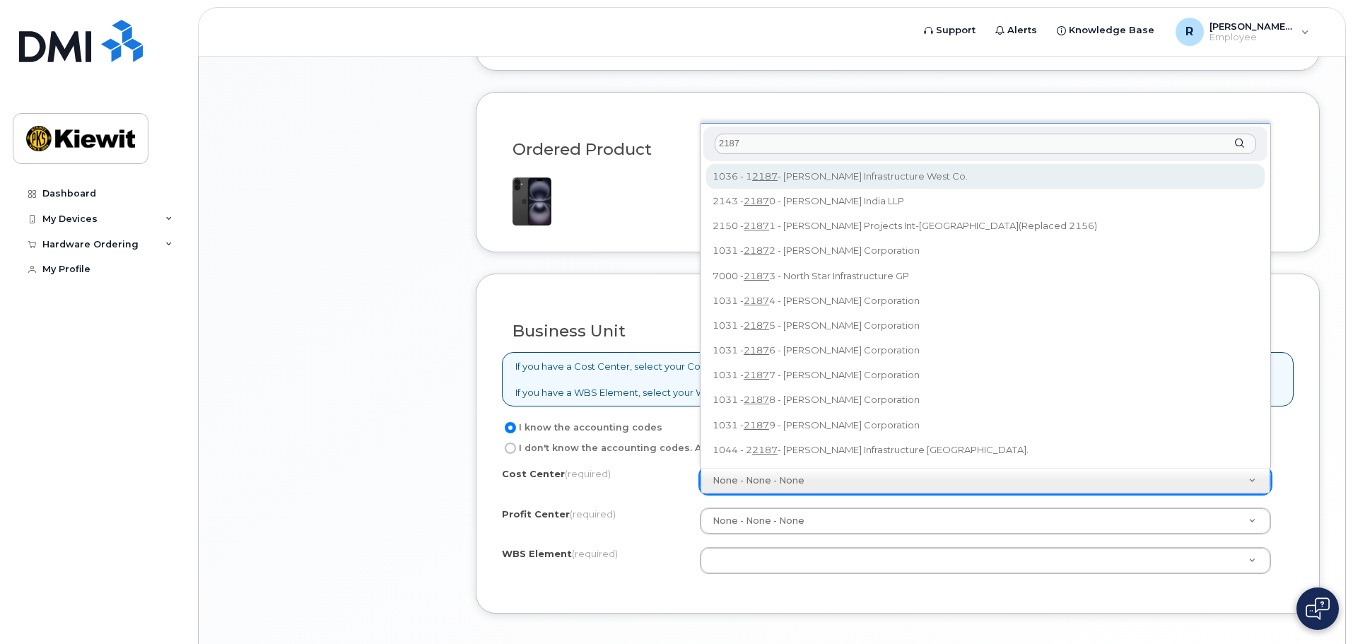
scroll to position [1014, 0]
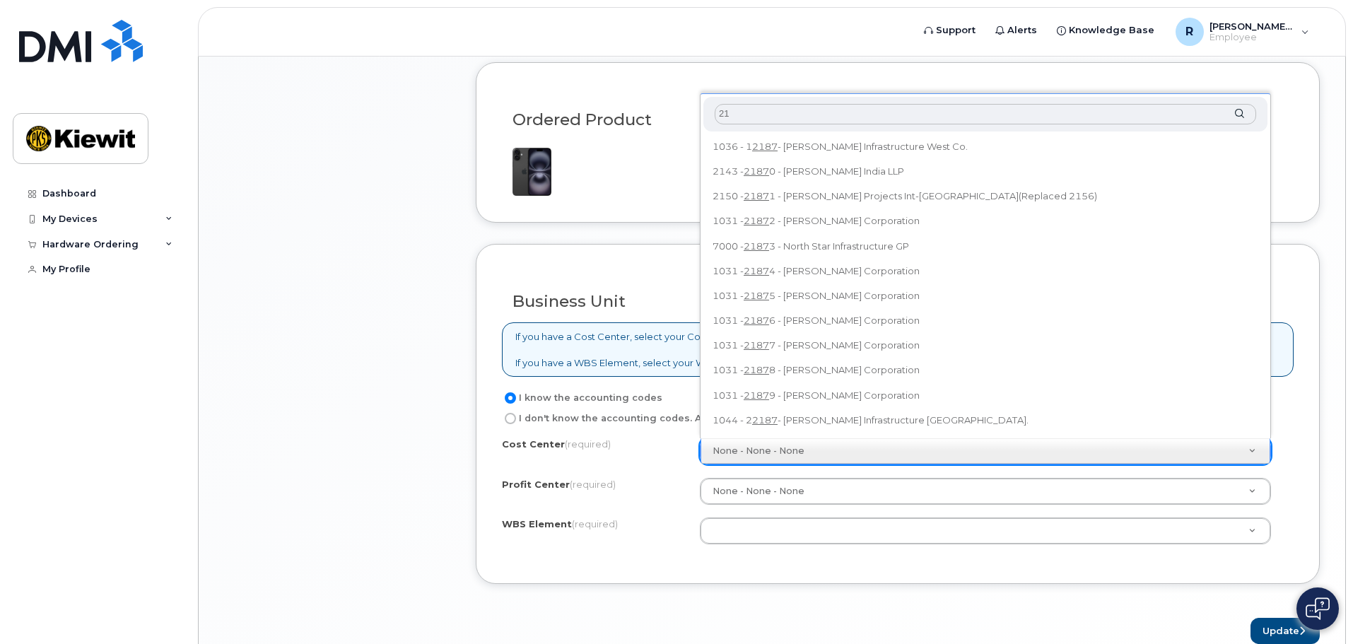
type input "2"
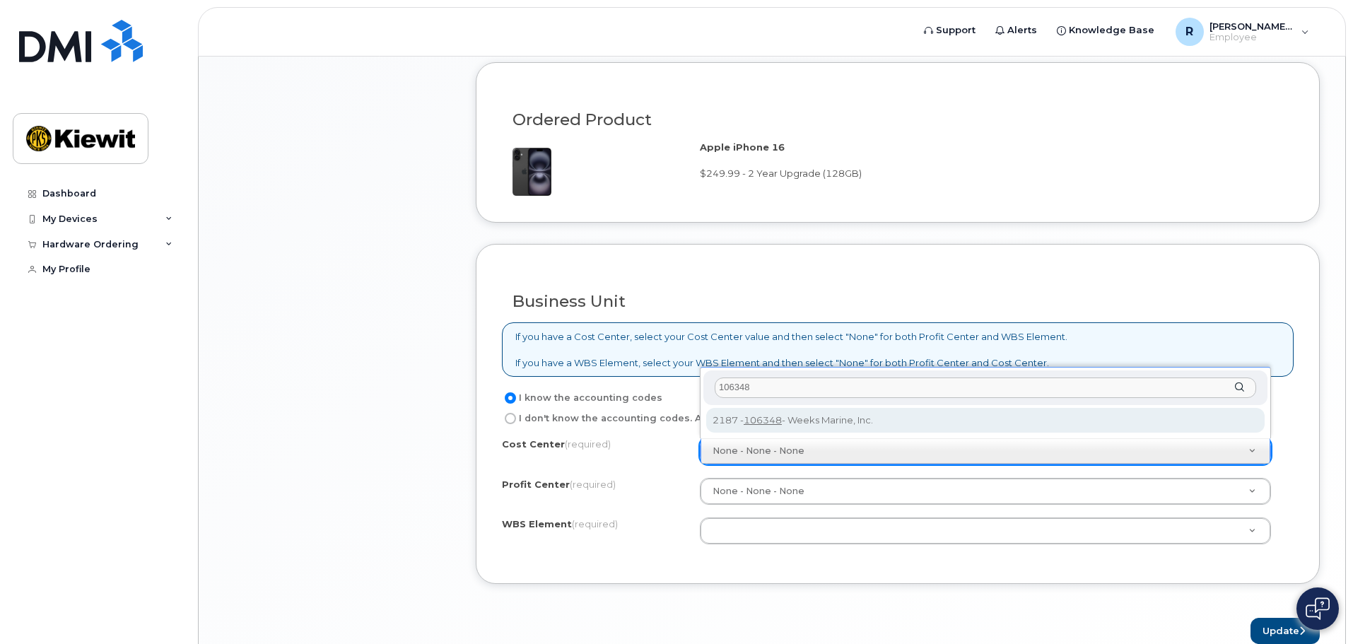
type input "106348"
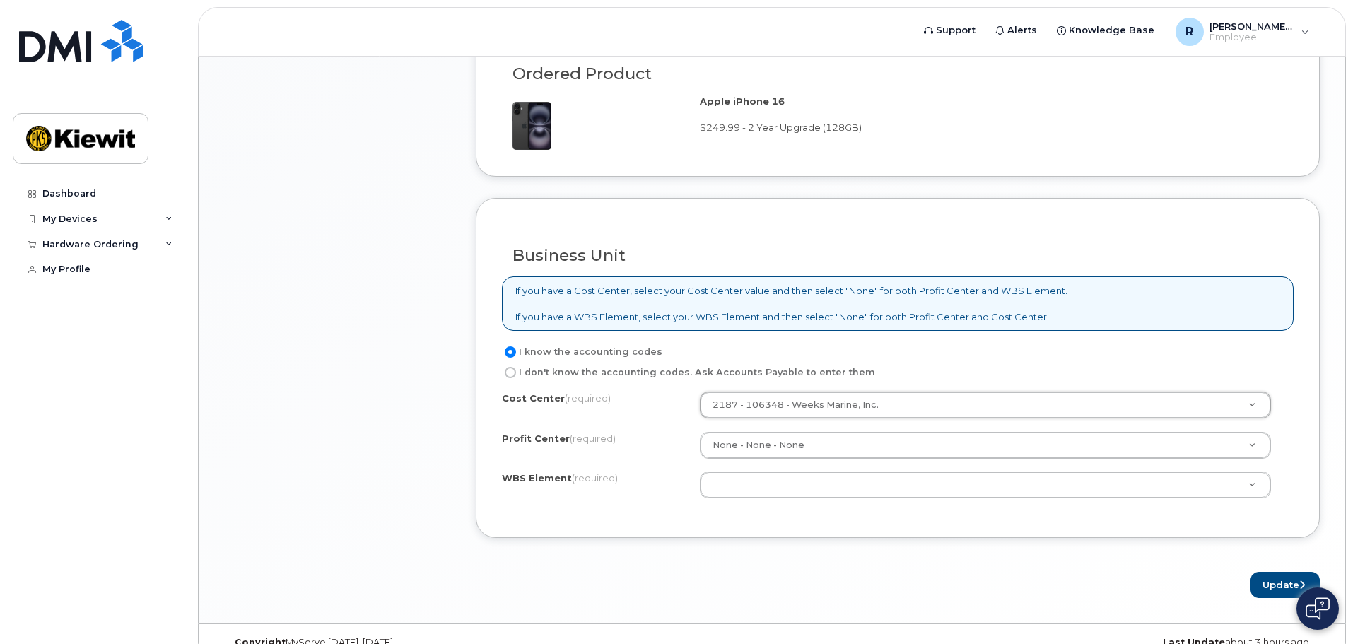
scroll to position [1084, 0]
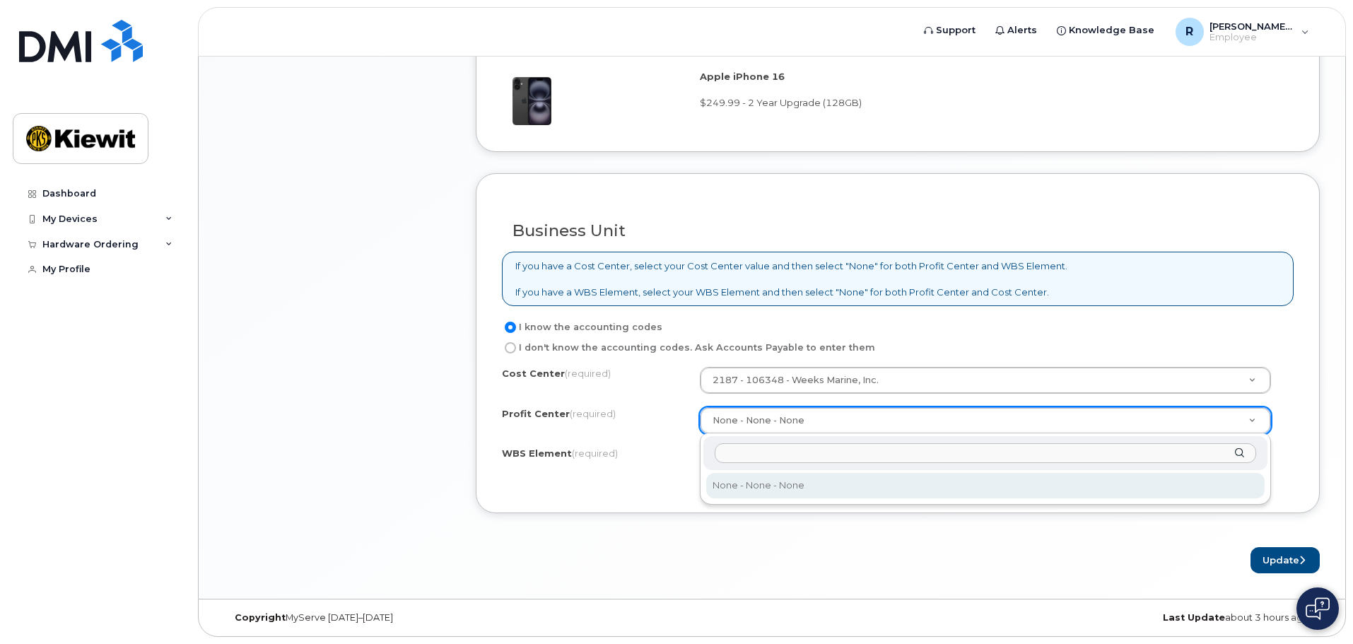
drag, startPoint x: 735, startPoint y: 486, endPoint x: 725, endPoint y: 488, distance: 10.1
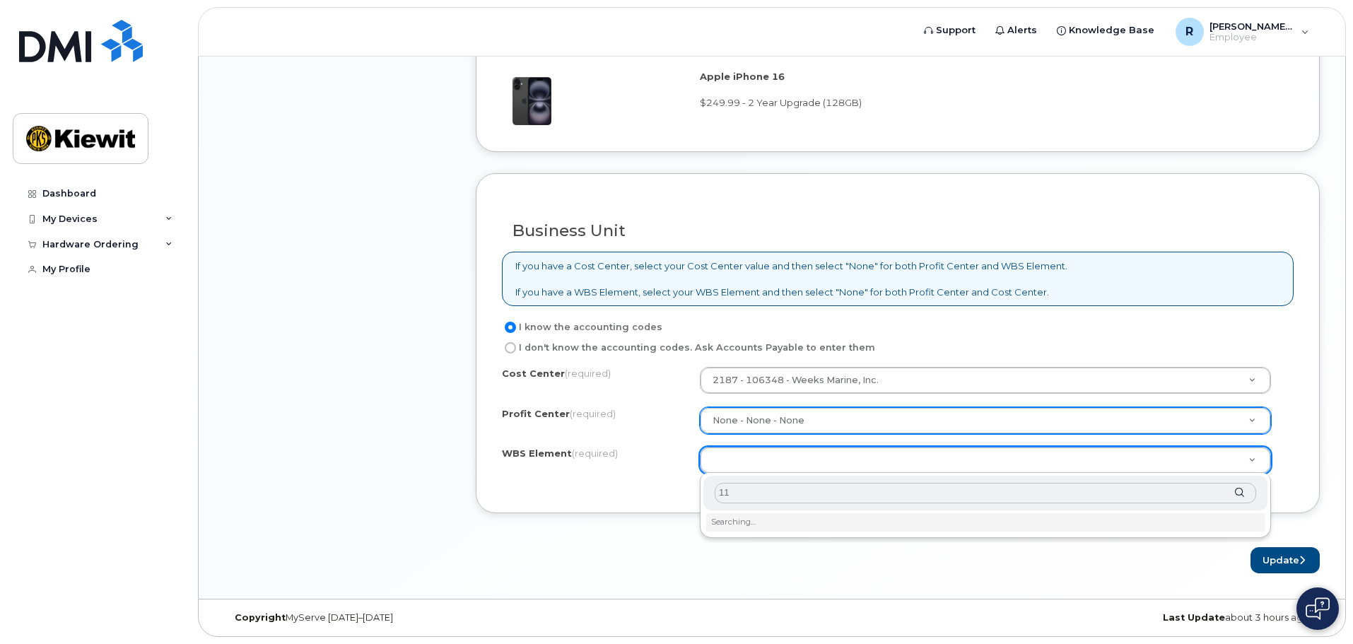
type input "1"
type input "106348.1116"
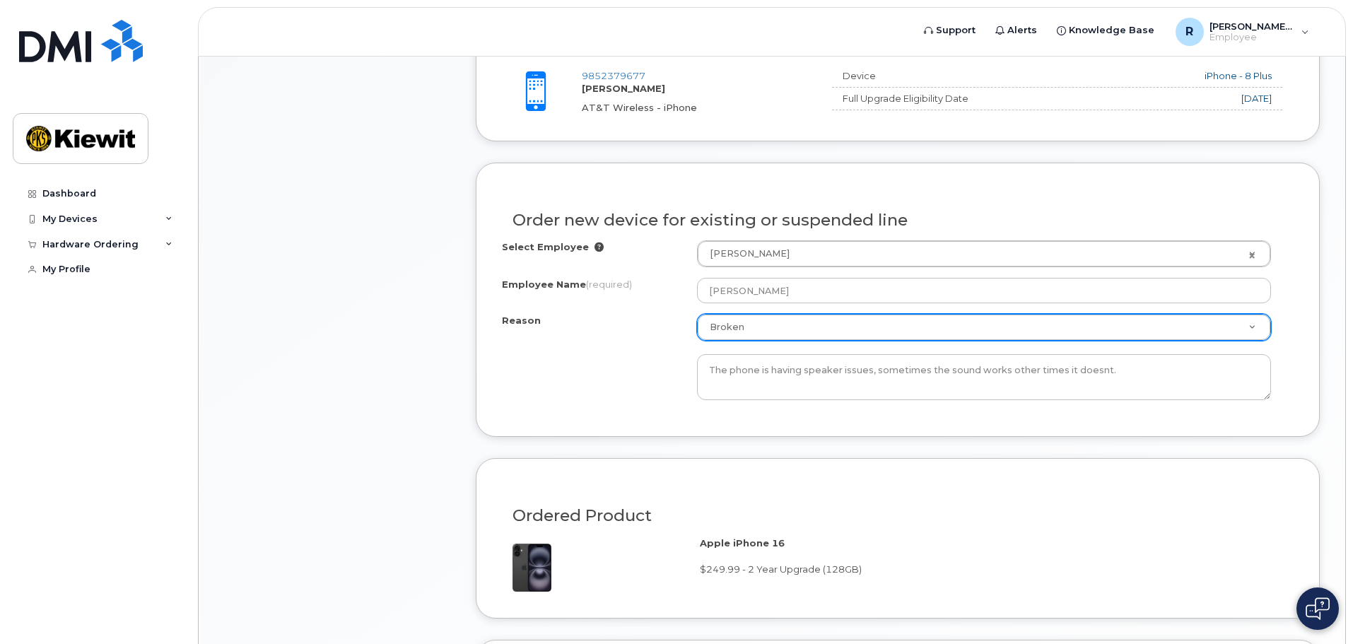
scroll to position [589, 0]
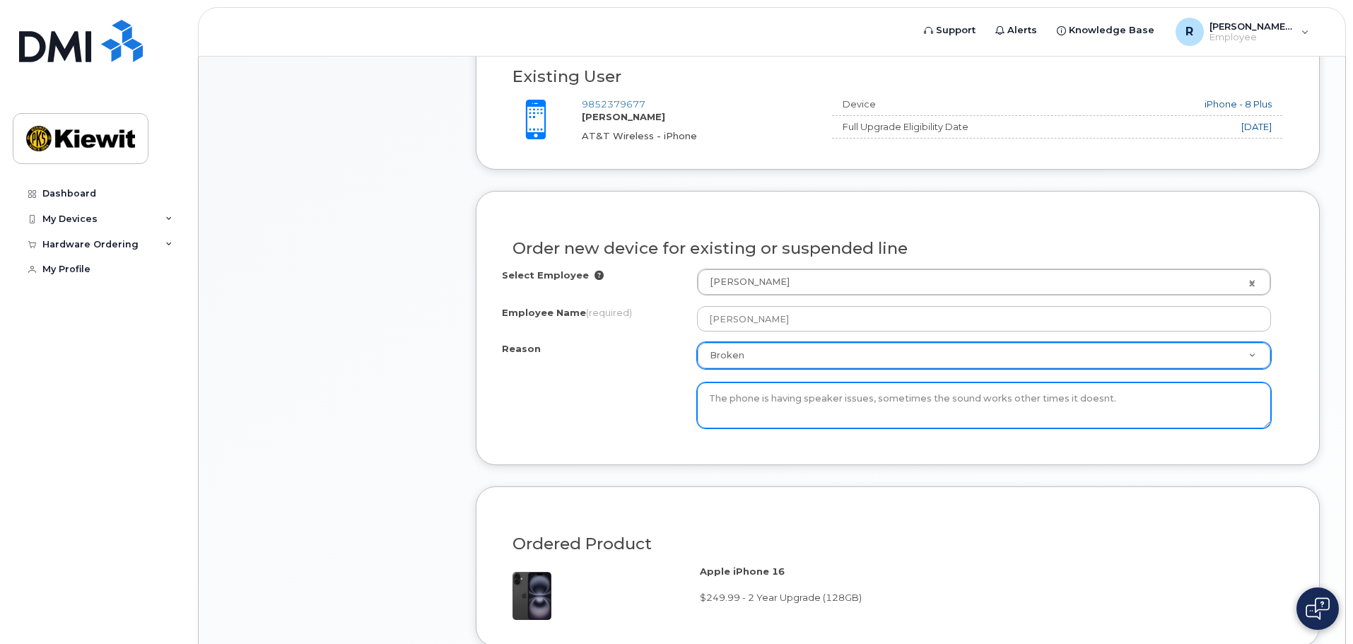
click at [1095, 398] on textarea "The phone is having speaker issues, sometimes the sound works other times it do…" at bounding box center [984, 405] width 574 height 47
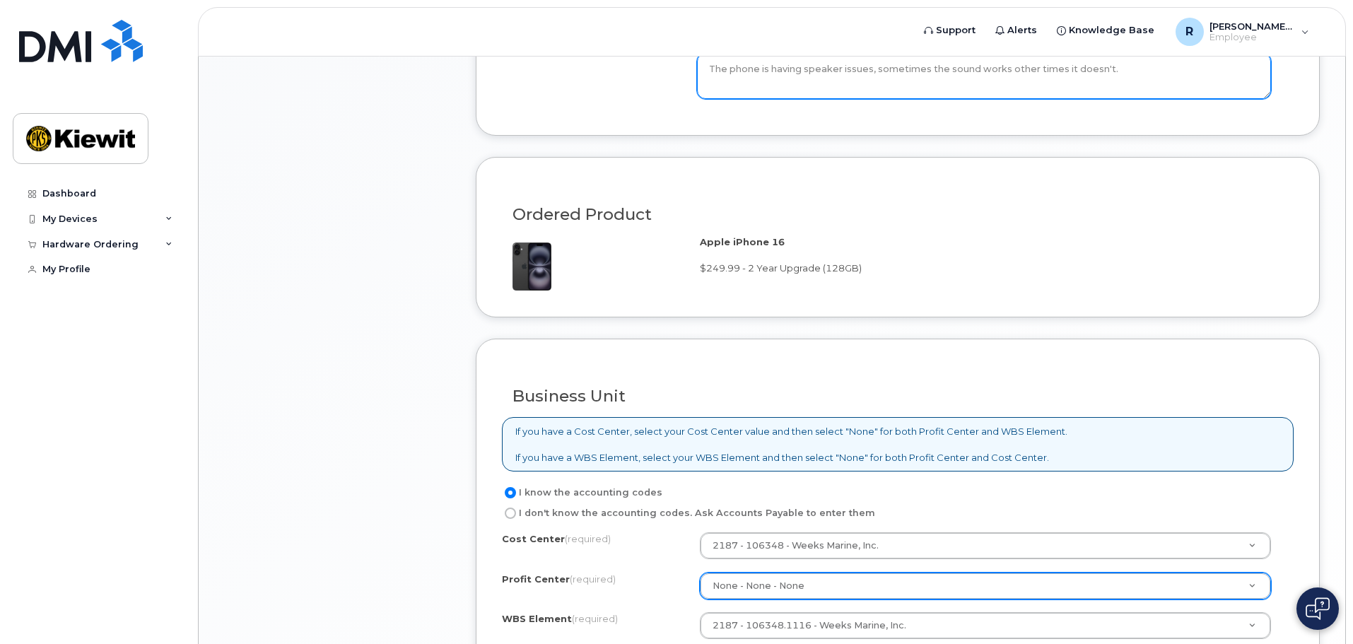
scroll to position [1084, 0]
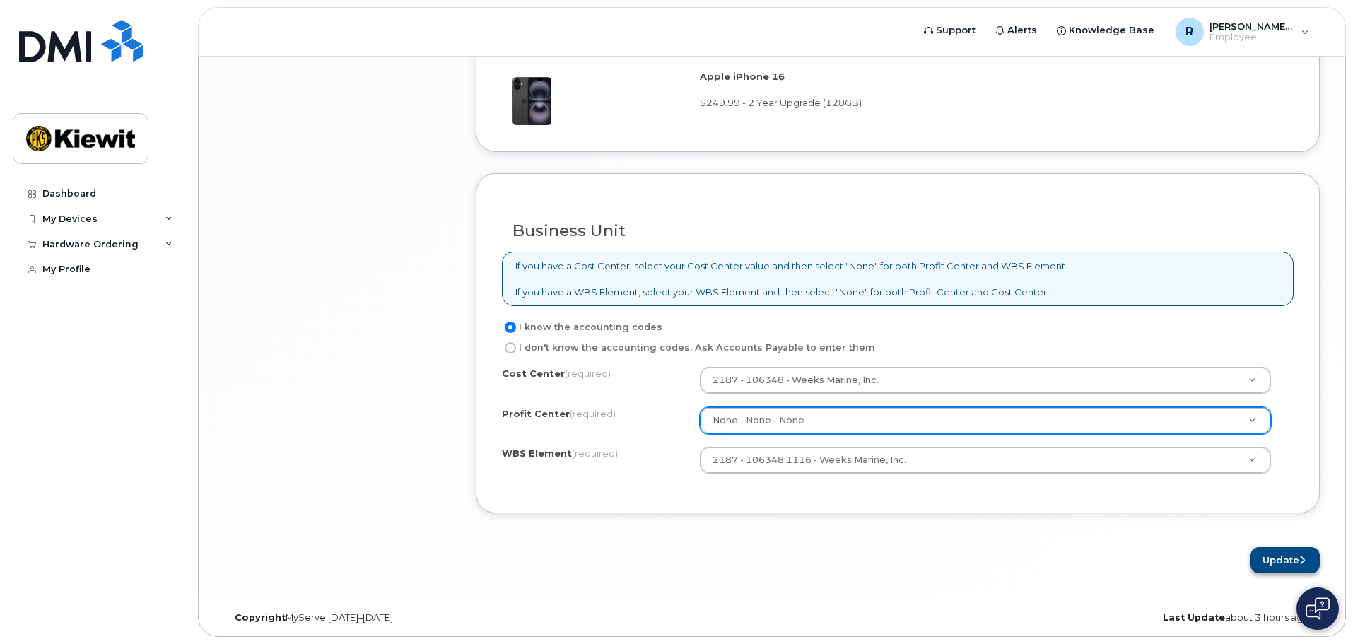
type textarea "The phone is having speaker issues, sometimes the sound works other times it do…"
click at [1267, 558] on button "Update" at bounding box center [1284, 560] width 69 height 26
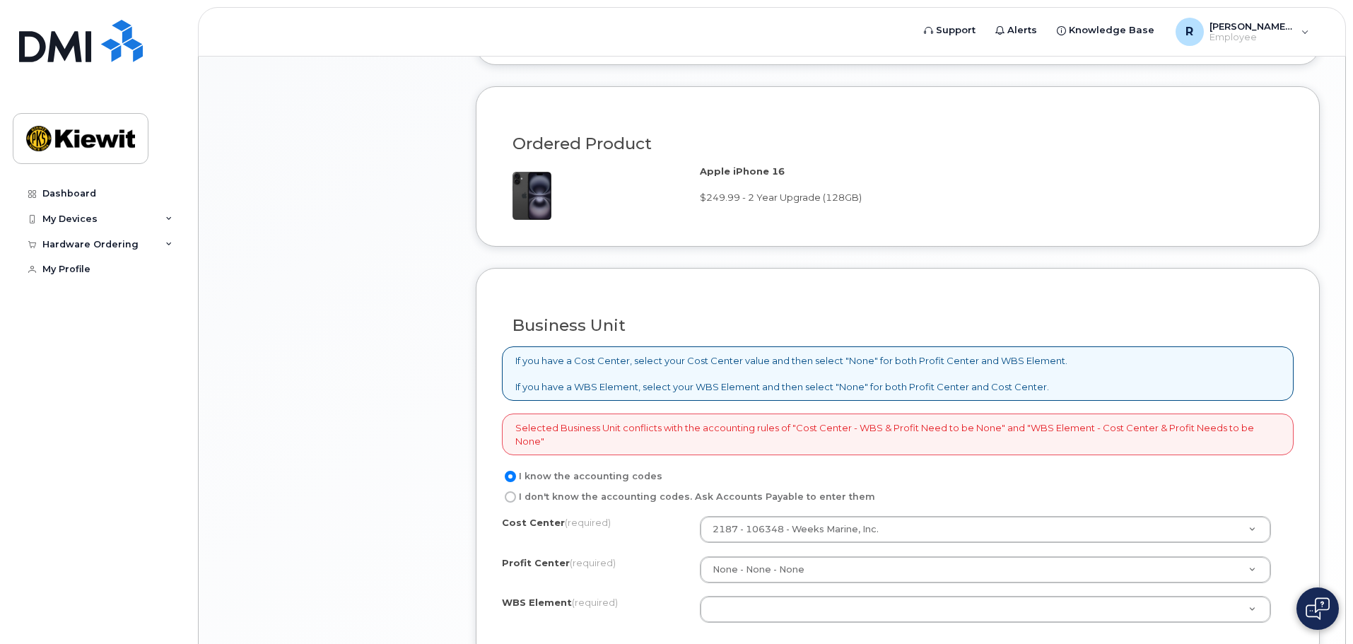
scroll to position [1060, 0]
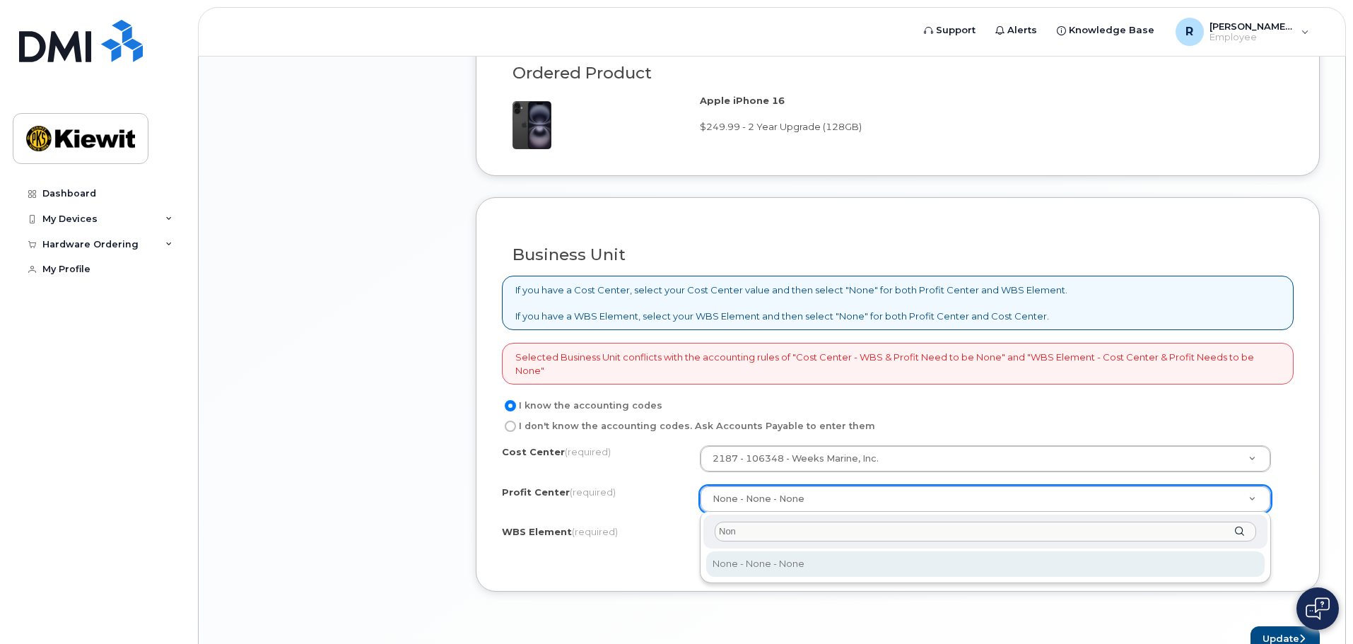
type input "None"
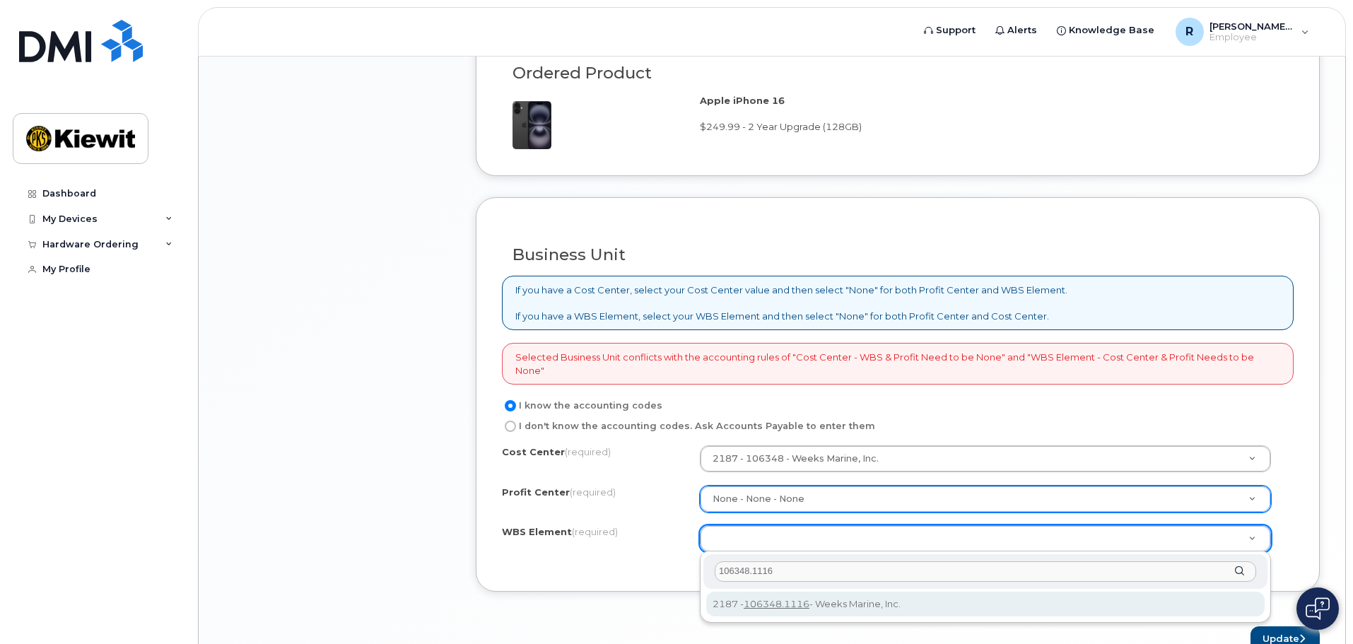
type input "106348.1116"
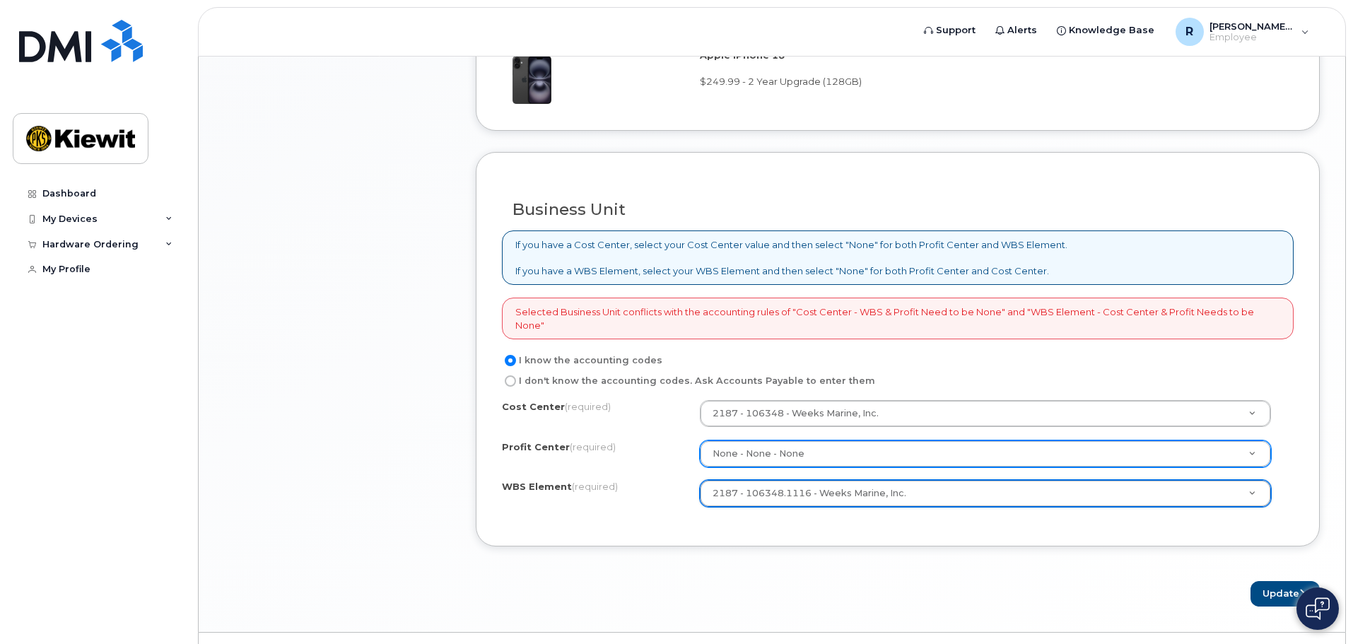
scroll to position [1131, 0]
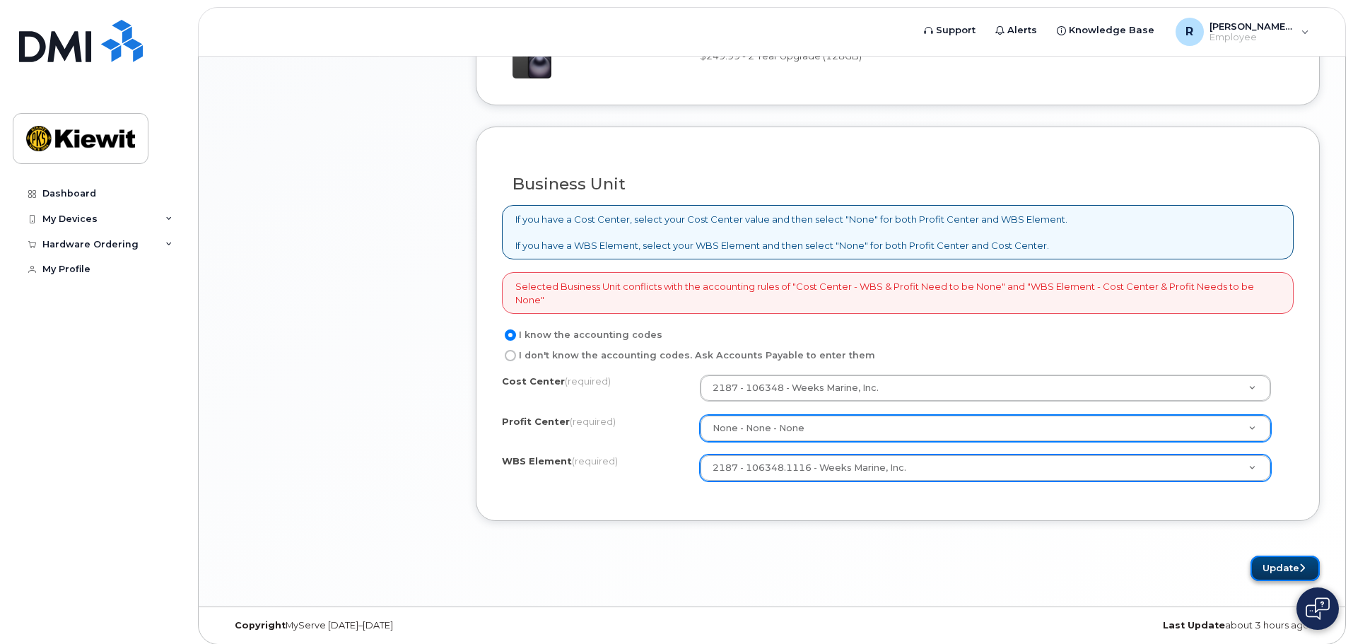
click at [1279, 563] on button "Update" at bounding box center [1284, 569] width 69 height 26
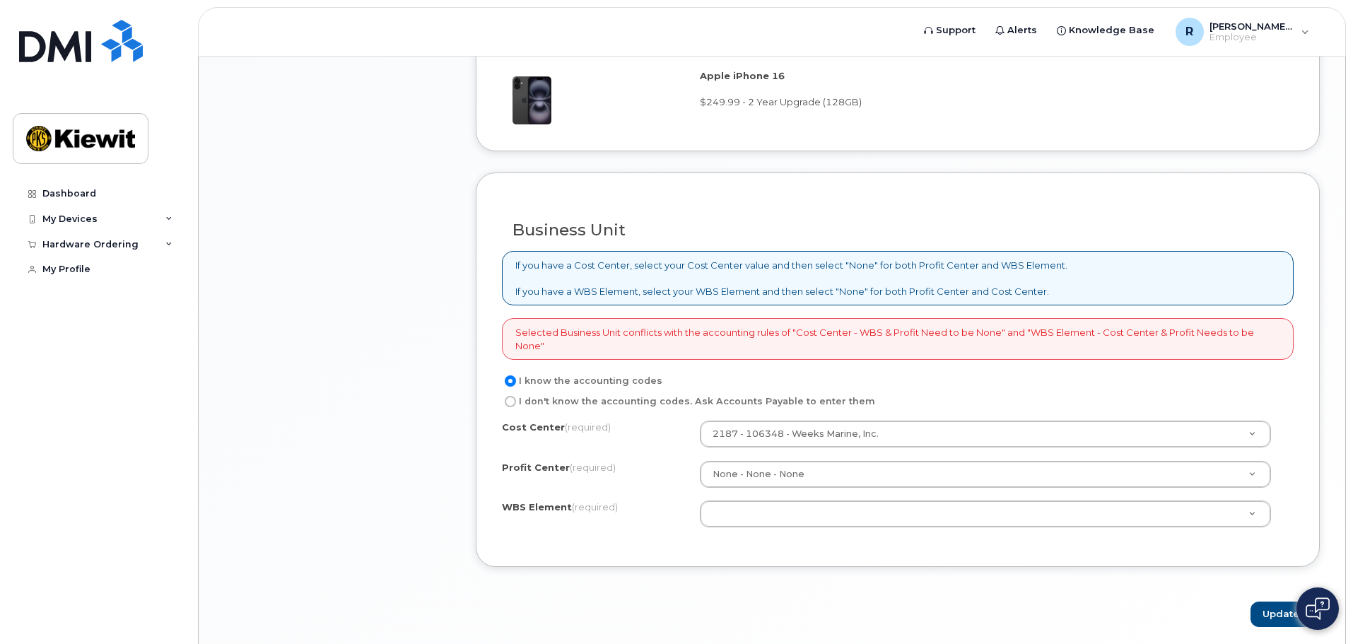
scroll to position [1139, 0]
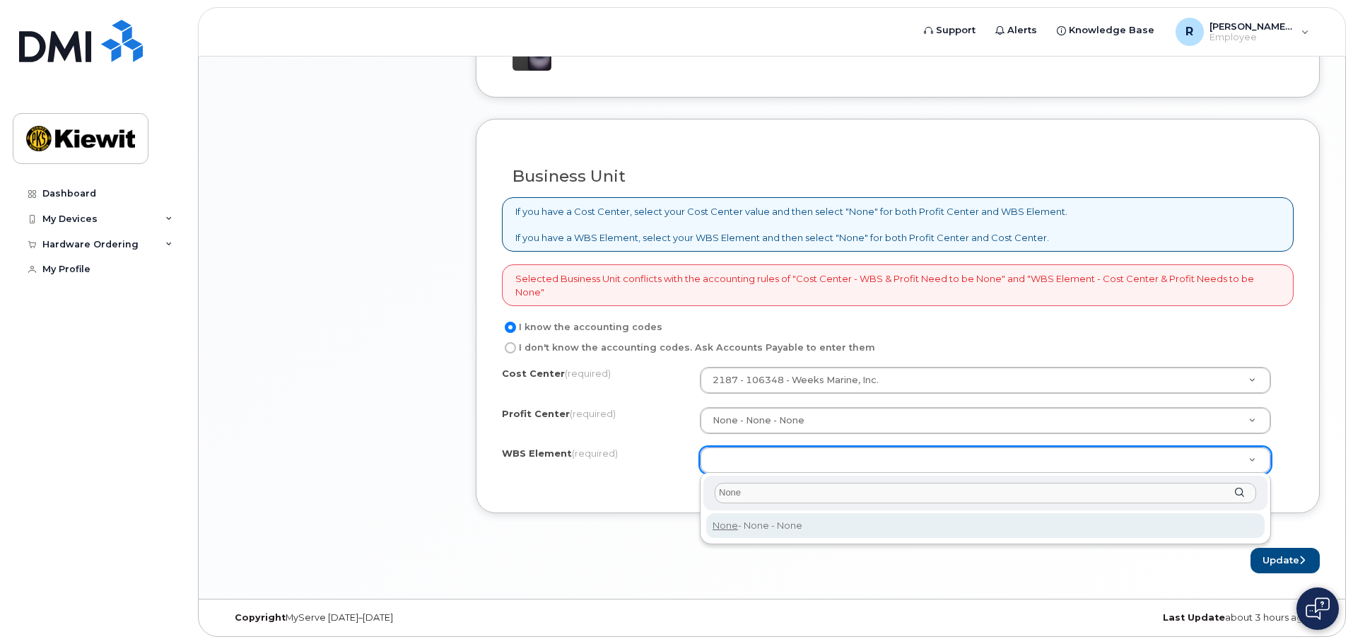
type input "None"
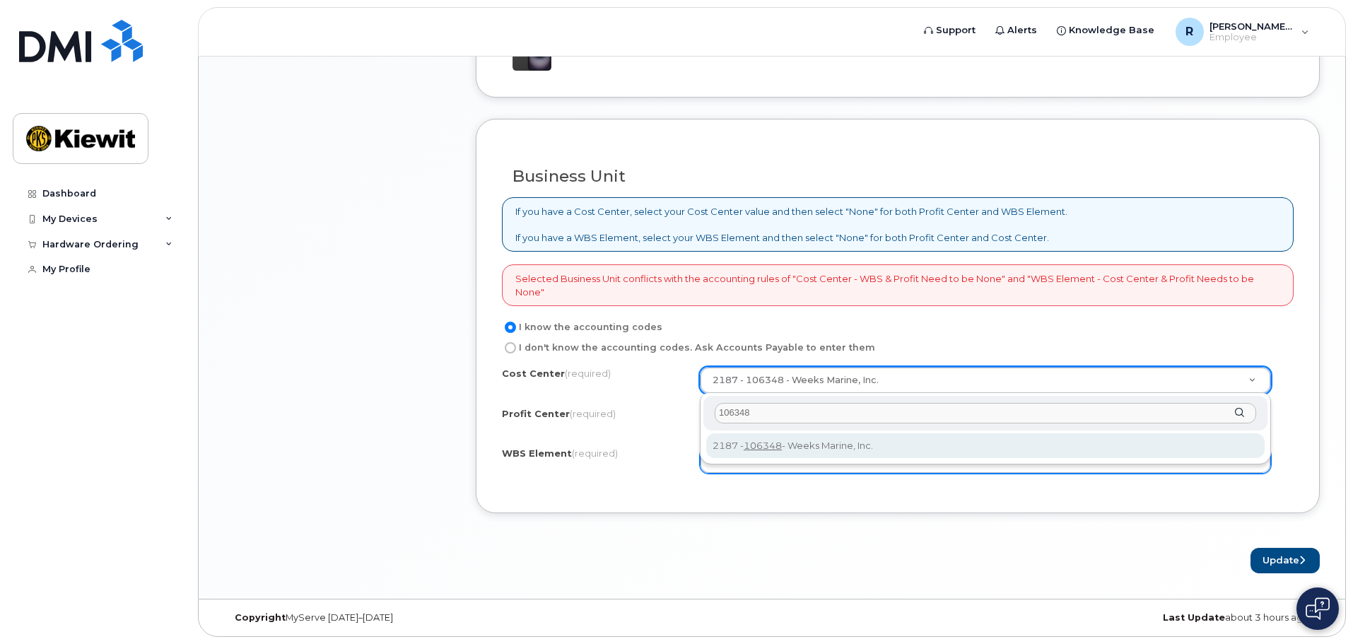
type input "106348"
type input "None"
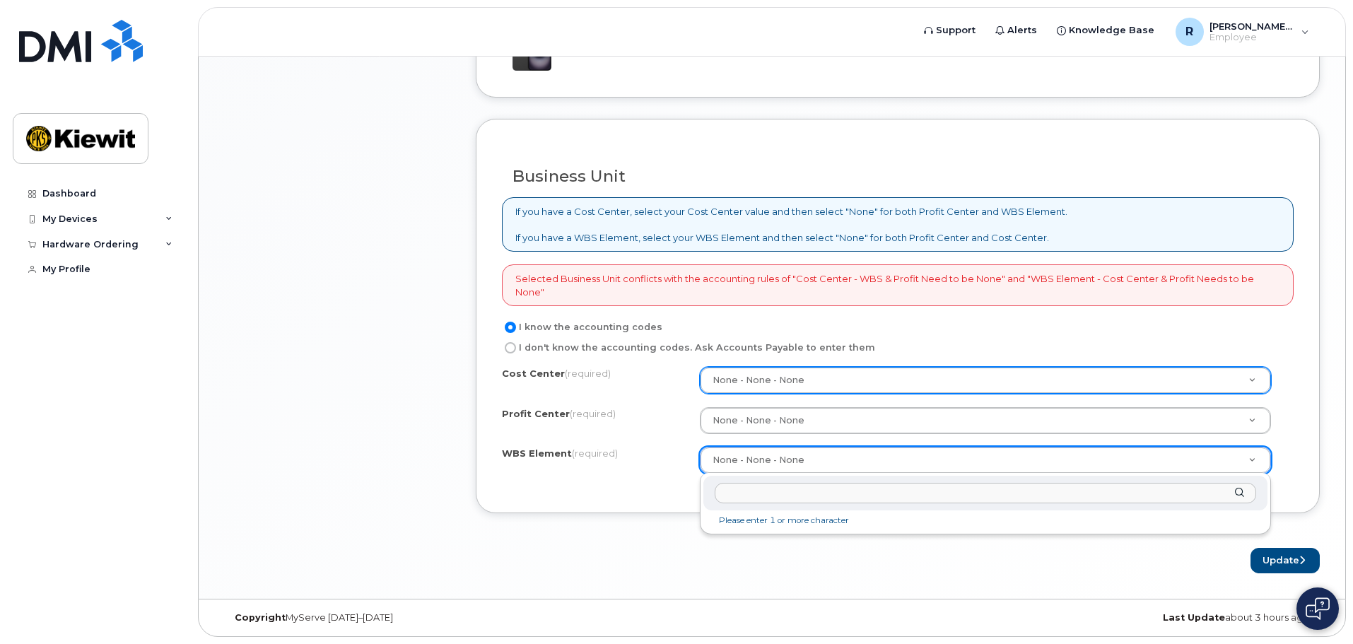
click at [756, 493] on input "text" at bounding box center [985, 493] width 541 height 20
type input "106348.1116"
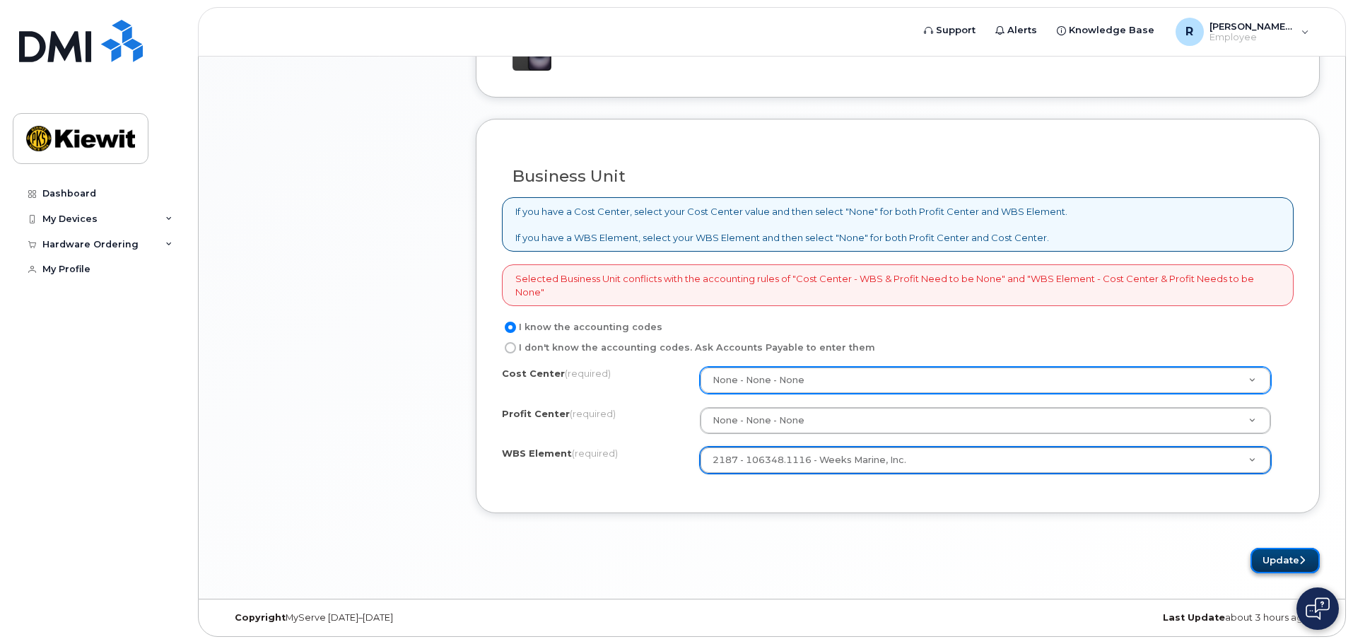
click at [1292, 561] on button "Update" at bounding box center [1284, 561] width 69 height 26
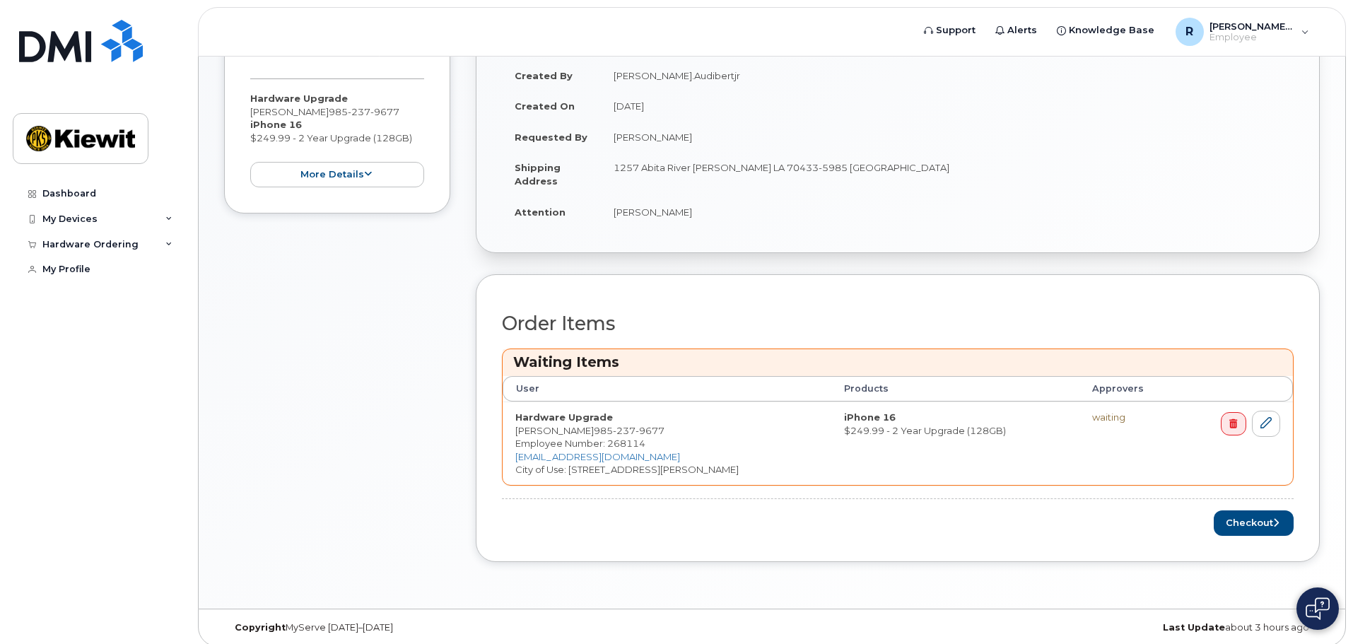
scroll to position [405, 0]
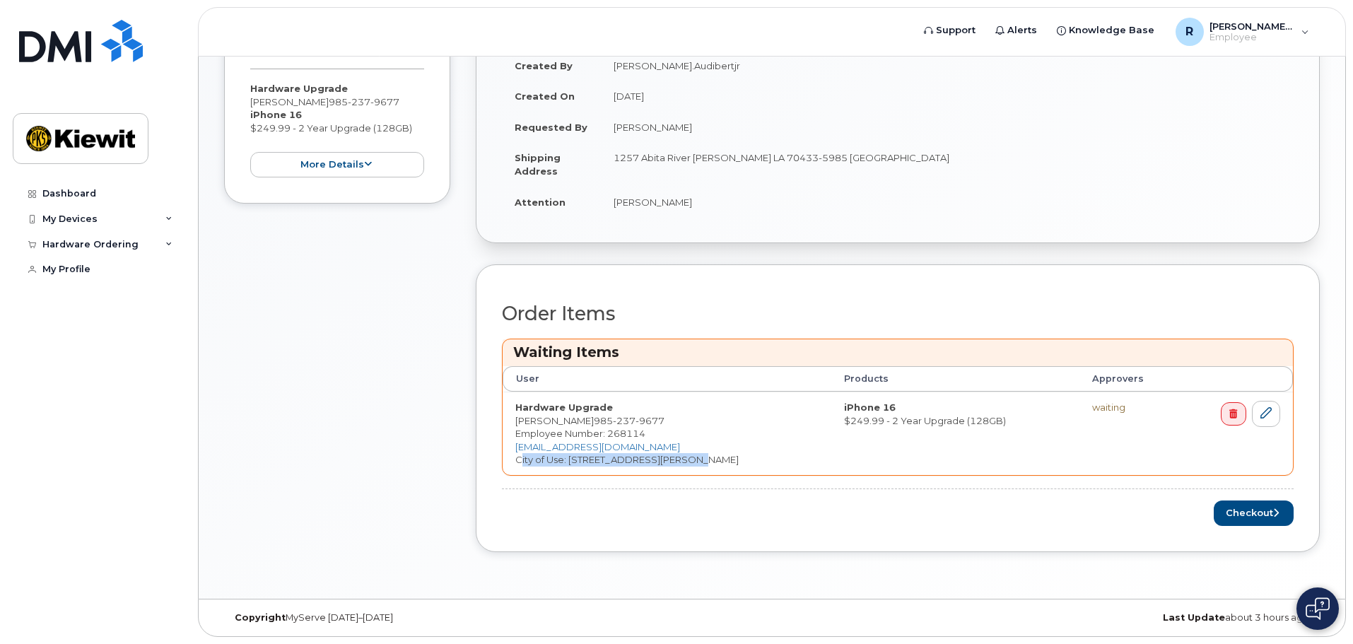
drag, startPoint x: 677, startPoint y: 461, endPoint x: 506, endPoint y: 465, distance: 171.1
click at [506, 465] on td "Hardware Upgrade Ricky Audibert jr. 985 237 9677 Employee Number: 268114 rjaudi…" at bounding box center [667, 433] width 329 height 83
click at [761, 434] on td "Hardware Upgrade Ricky Audibert jr. 985 237 9677 Employee Number: 268114 rjaudi…" at bounding box center [667, 433] width 329 height 83
click at [1250, 509] on button "Checkout" at bounding box center [1254, 513] width 80 height 26
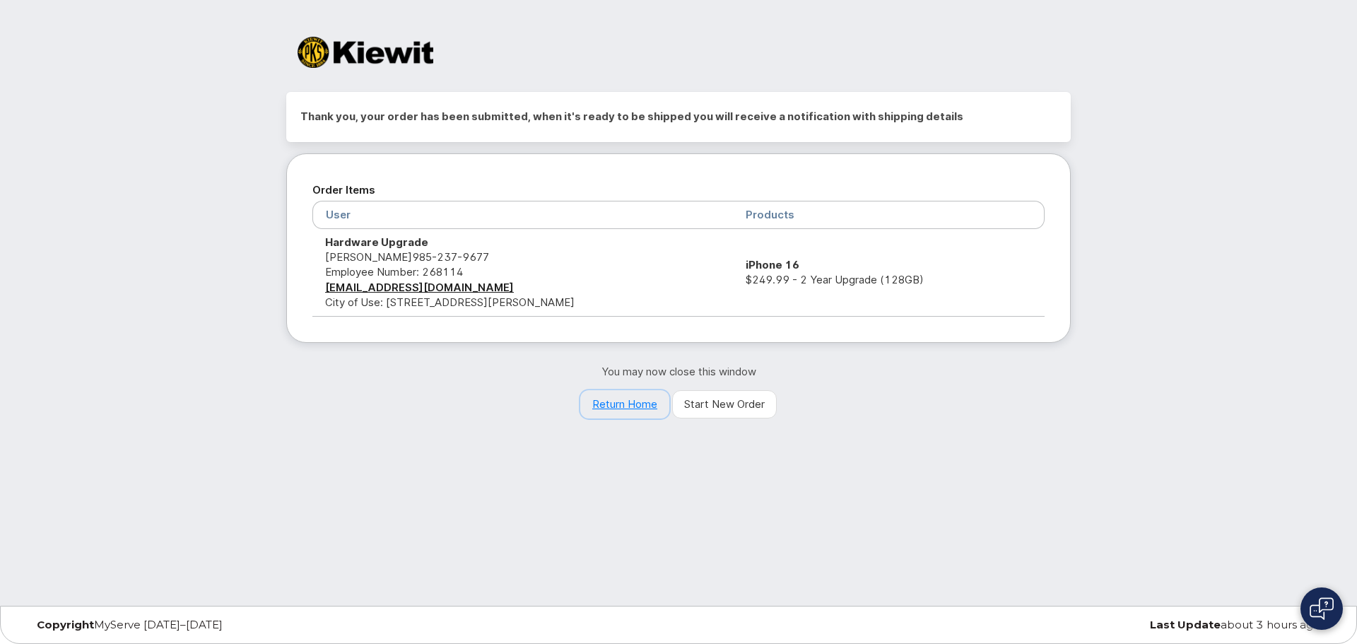
click at [619, 404] on link "Return Home" at bounding box center [624, 404] width 89 height 28
